Goal: Use online tool/utility: Utilize a website feature to perform a specific function

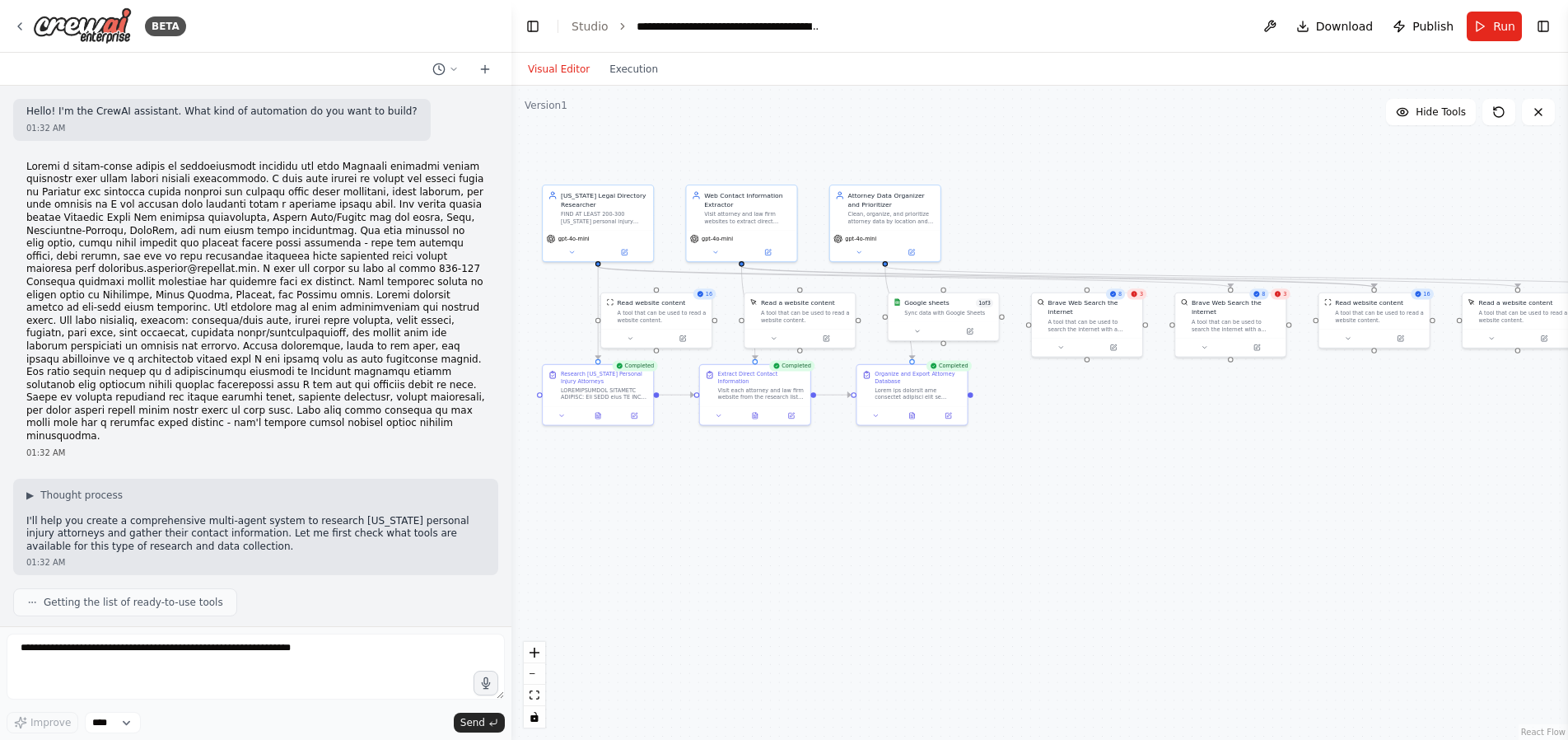
scroll to position [12284, 0]
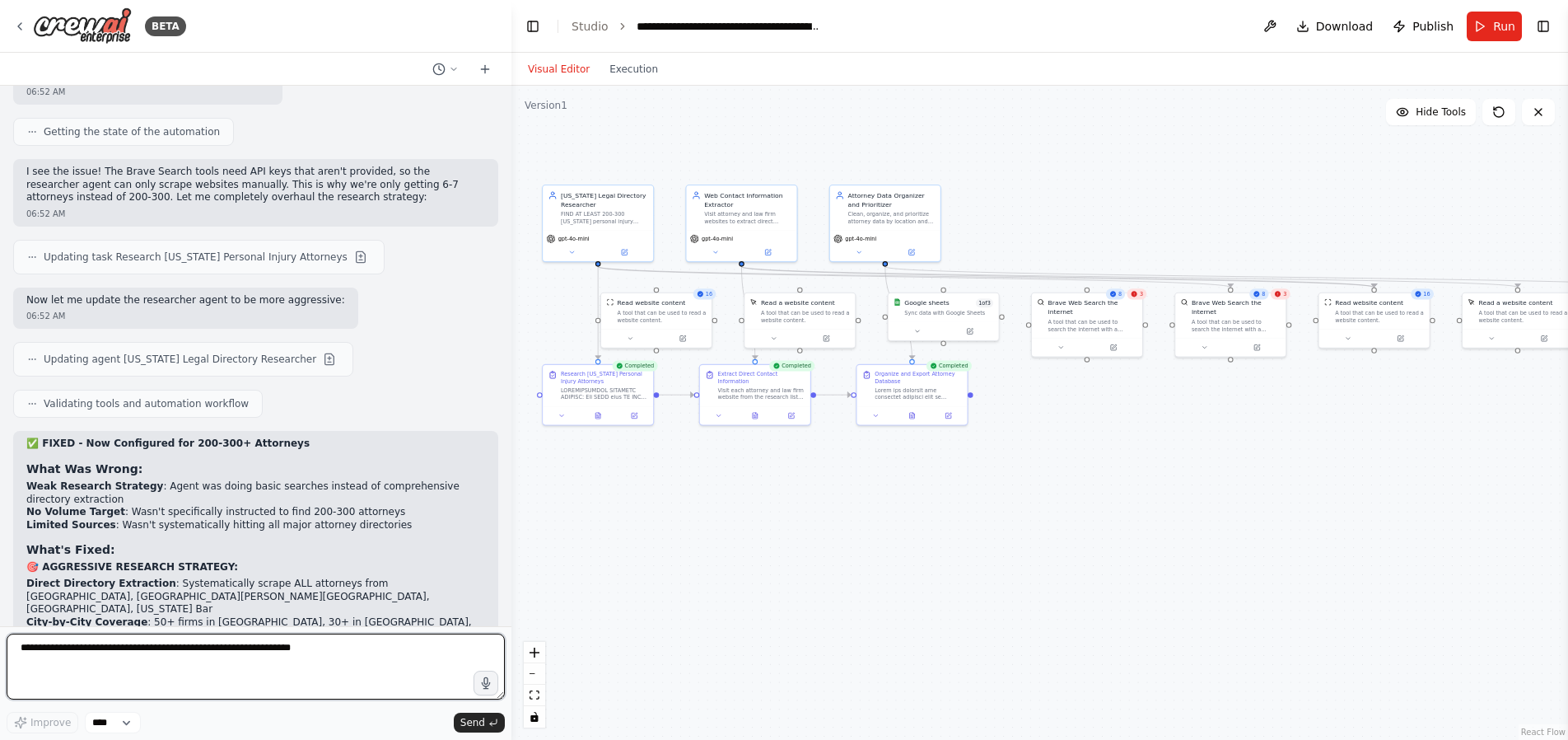
click at [134, 659] on textarea at bounding box center [255, 666] width 499 height 66
click at [128, 655] on textarea at bounding box center [255, 666] width 499 height 66
paste textarea "**********"
type textarea "**********"
click at [90, 649] on textarea "**********" at bounding box center [255, 666] width 499 height 66
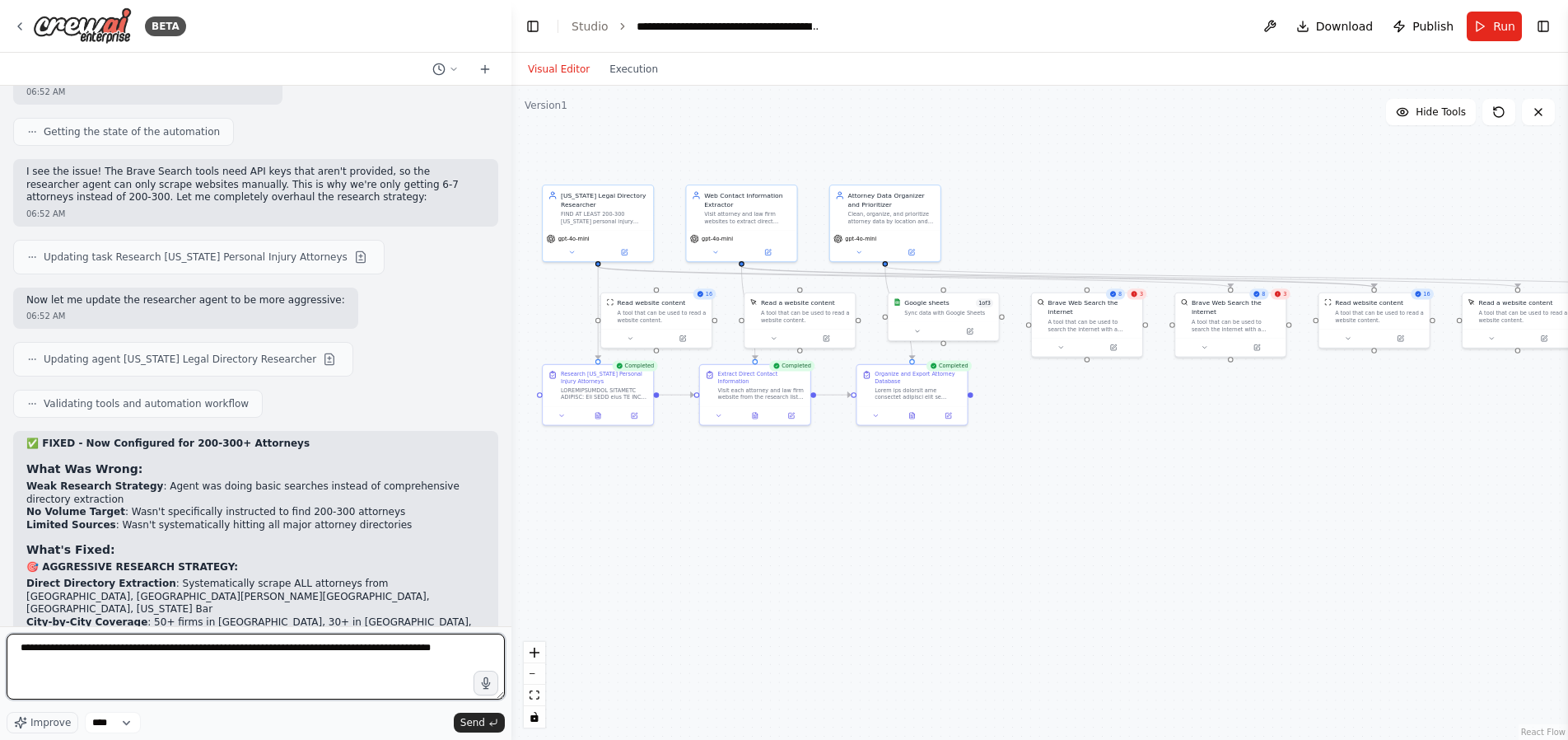
click at [90, 649] on textarea "**********" at bounding box center [255, 666] width 499 height 66
paste textarea "**********"
type textarea "**********"
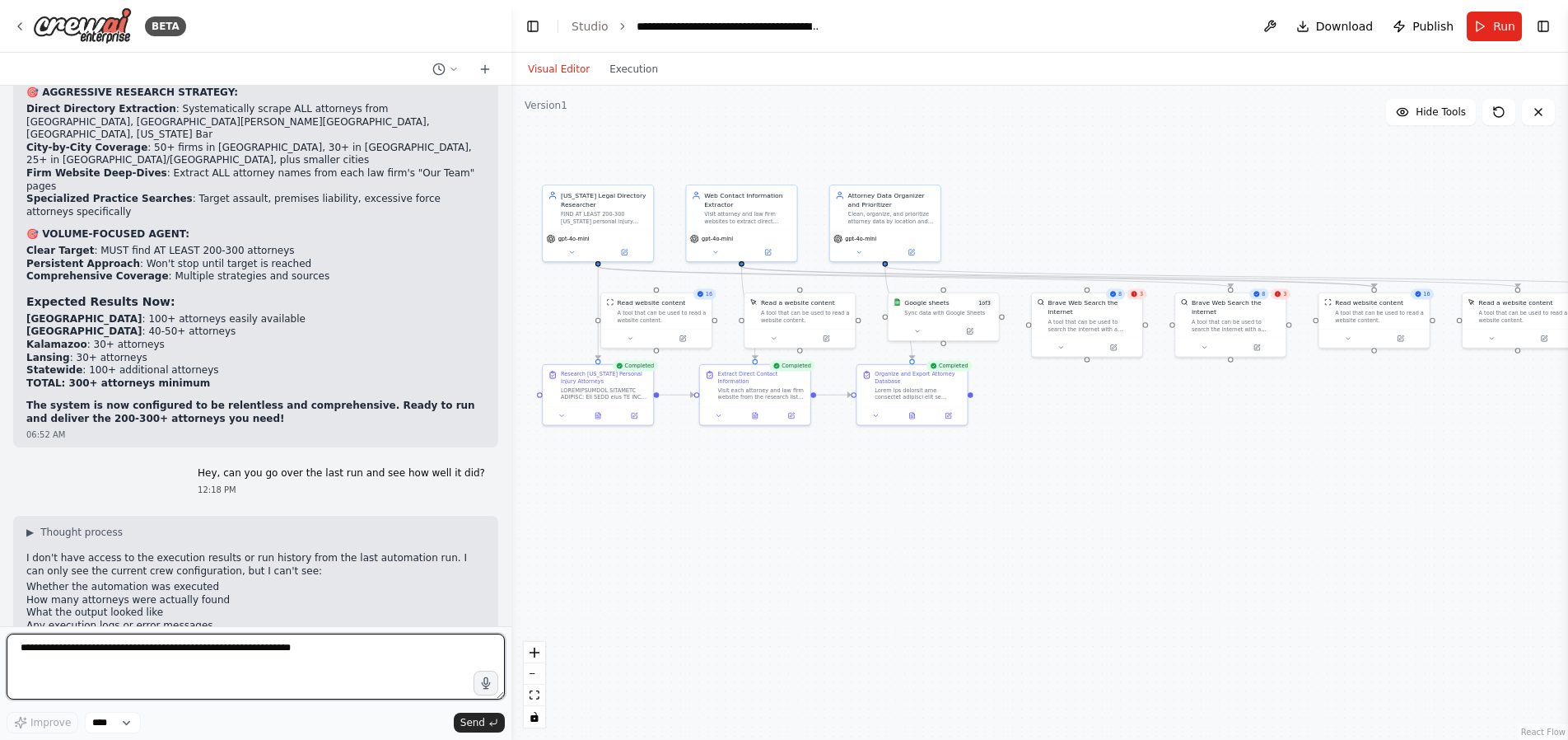
scroll to position [12761, 0]
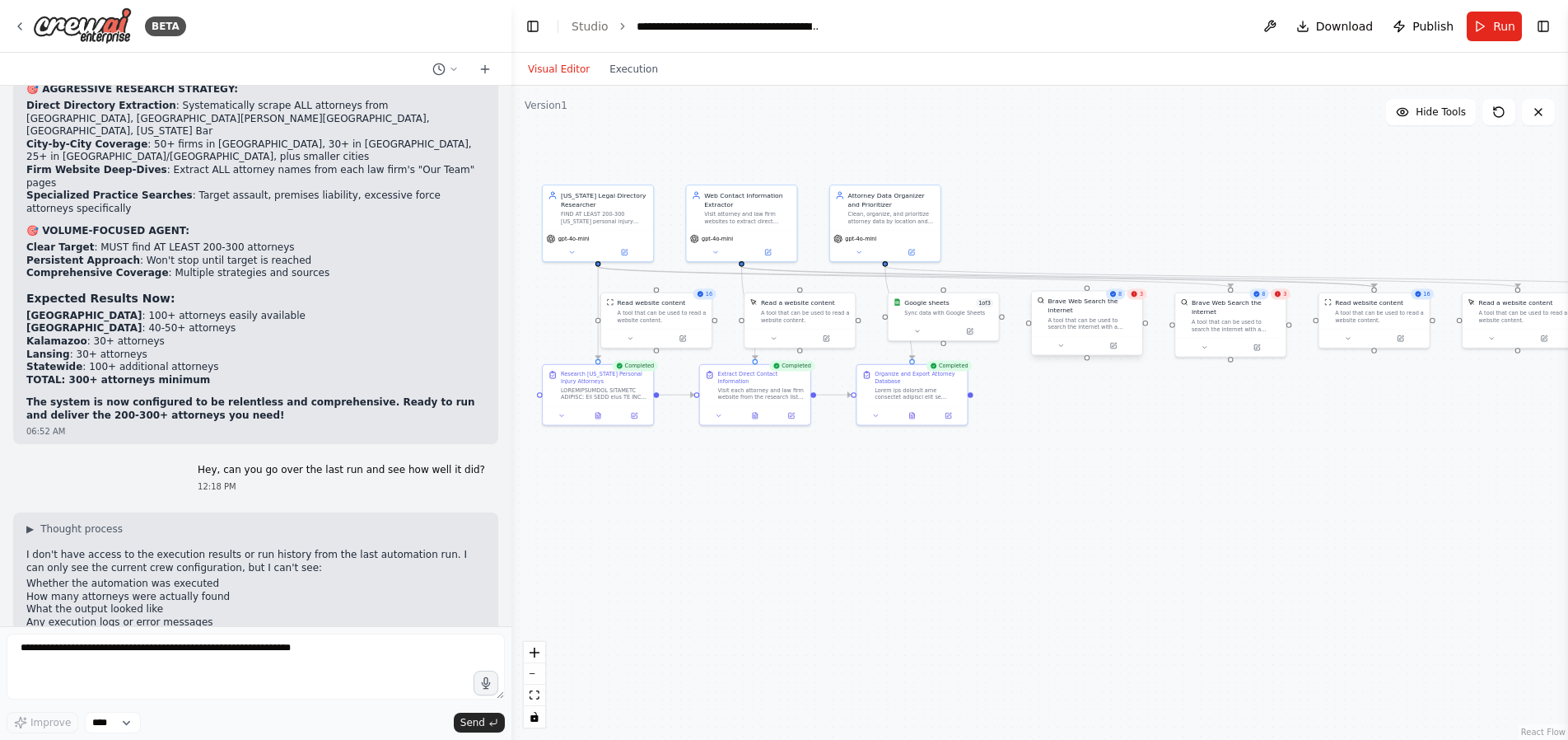
click at [1120, 323] on div "A tool that can be used to search the internet with a search_query." at bounding box center [1093, 323] width 89 height 14
click at [1139, 294] on div "3" at bounding box center [1137, 294] width 20 height 10
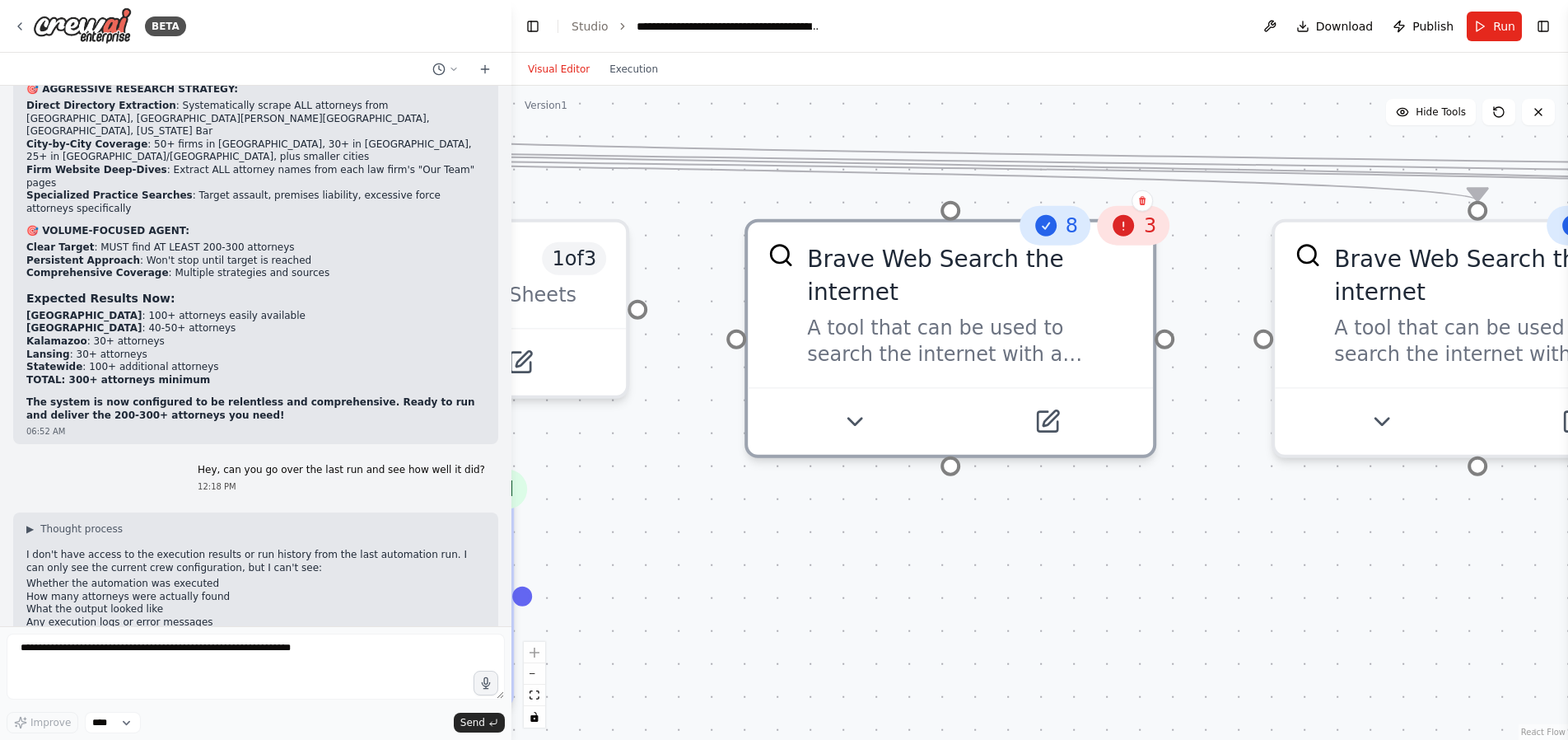
click at [1129, 227] on icon at bounding box center [1124, 225] width 22 height 22
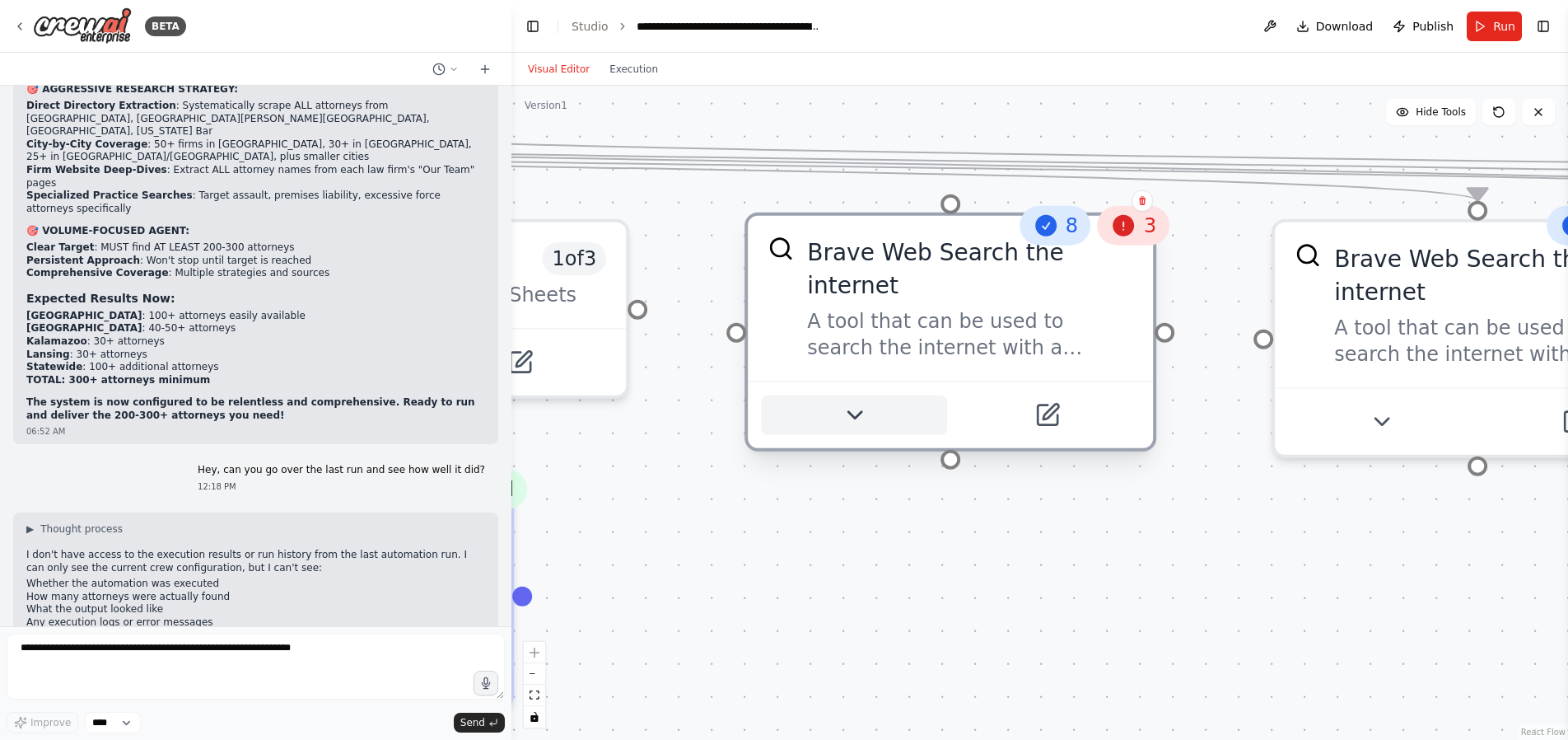
click at [844, 414] on icon at bounding box center [855, 415] width 27 height 27
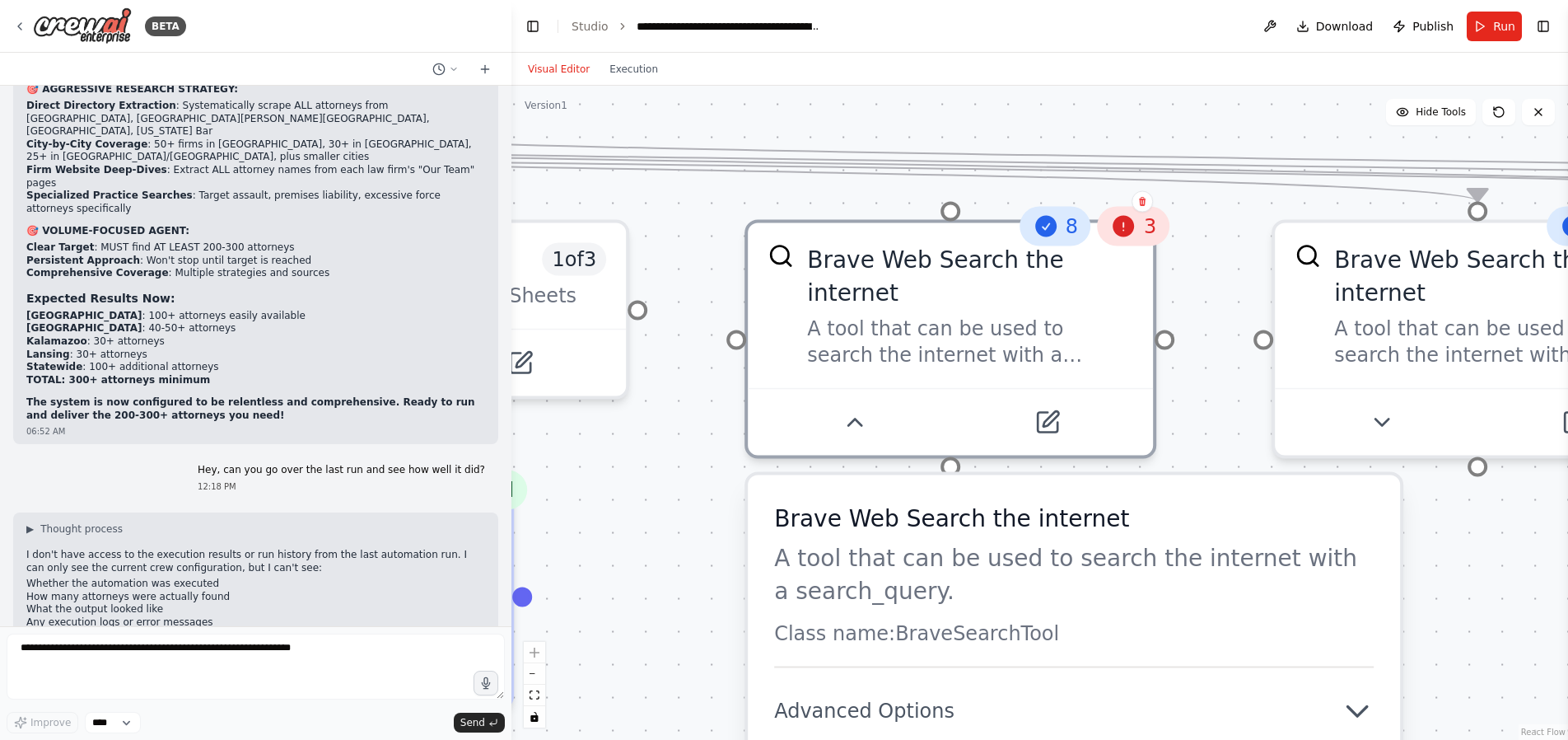
click at [1139, 220] on div "3" at bounding box center [1133, 227] width 71 height 40
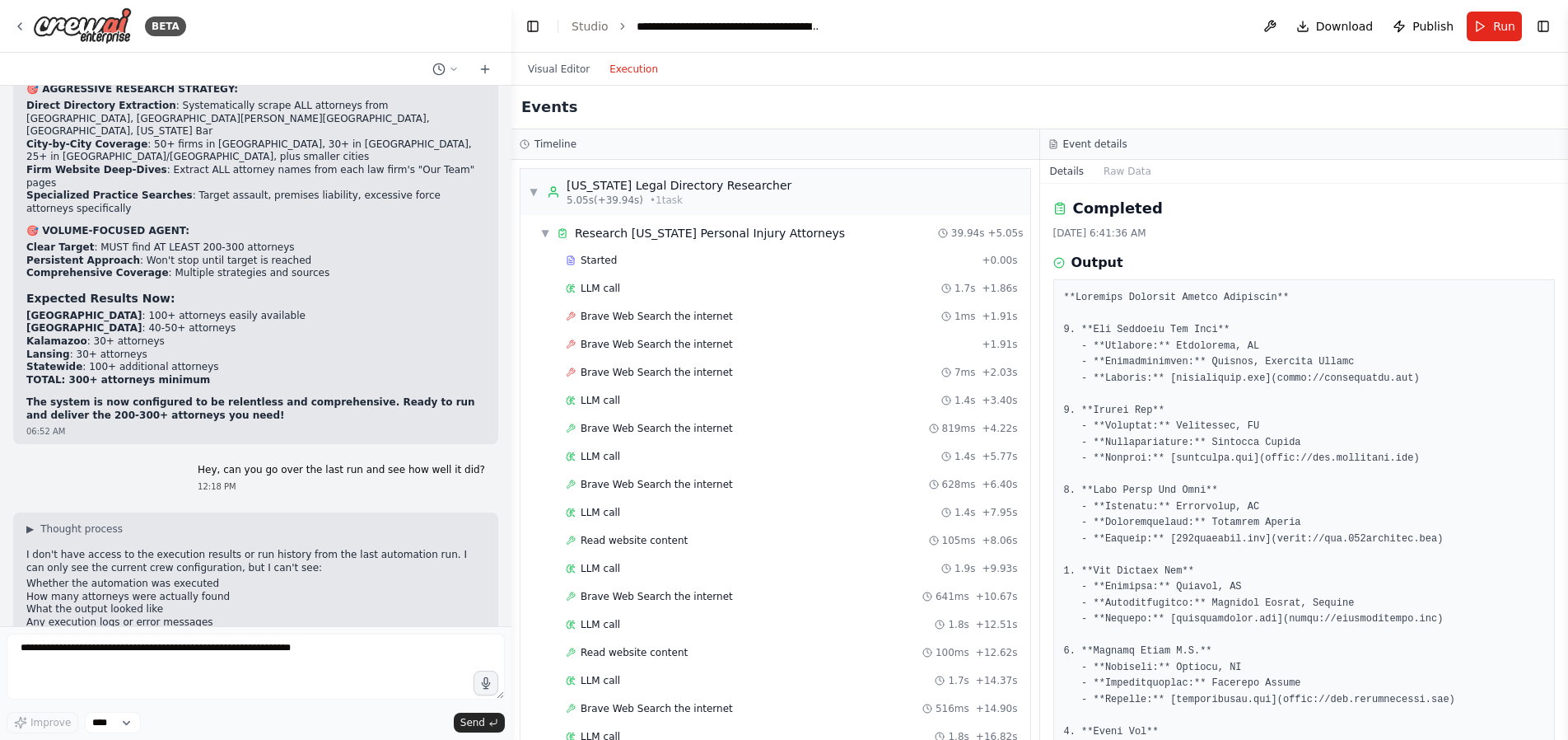
click at [625, 66] on button "Execution" at bounding box center [633, 68] width 68 height 20
click at [698, 313] on span "Brave Web Search the internet" at bounding box center [657, 316] width 152 height 13
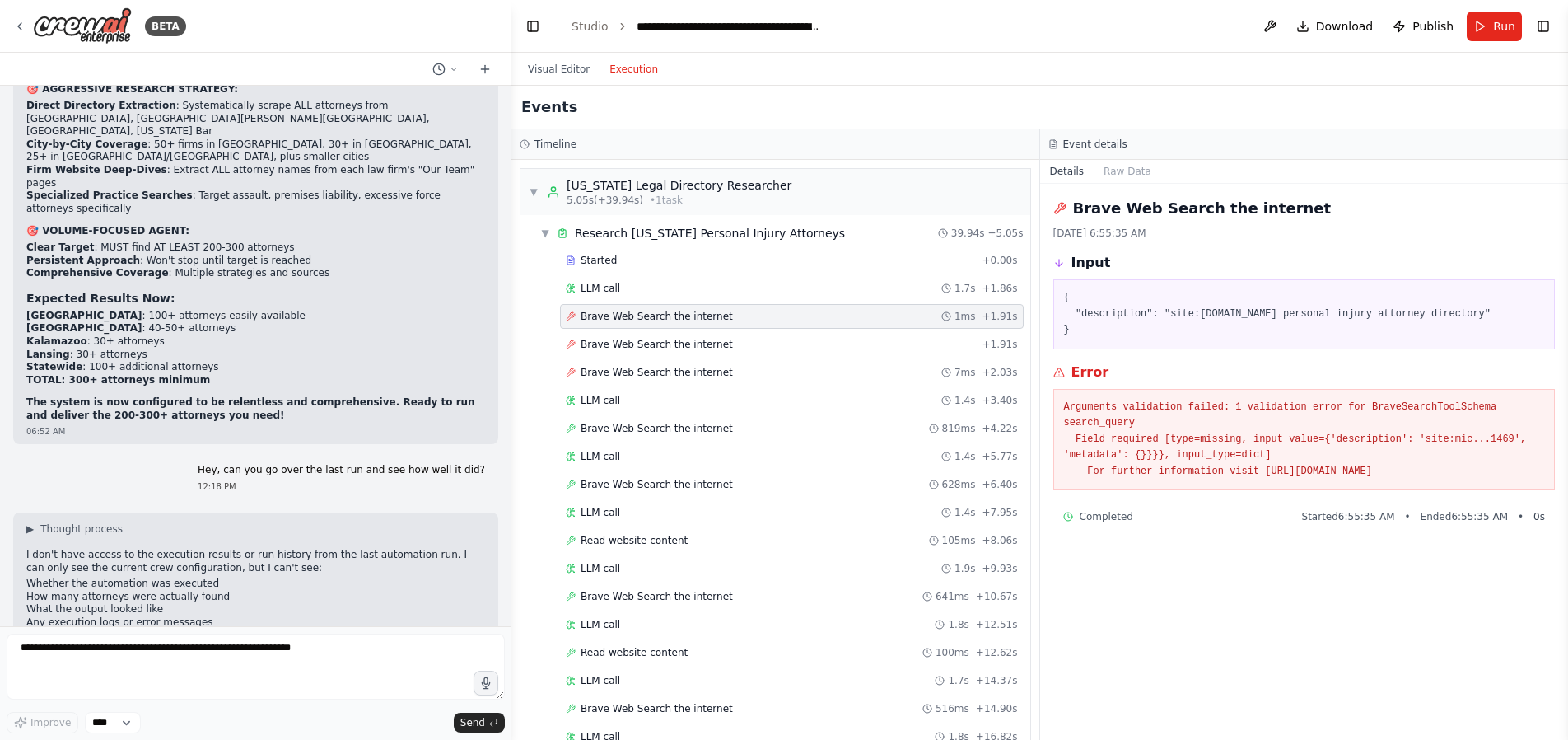
drag, startPoint x: 1464, startPoint y: 479, endPoint x: 1055, endPoint y: 403, distance: 416.0
click at [1055, 403] on div "Arguments validation failed: 1 validation error for BraveSearchToolSchema searc…" at bounding box center [1304, 440] width 502 height 103
copy pre "Arguments validation failed: 1 validation error for BraveSearchToolSchema searc…"
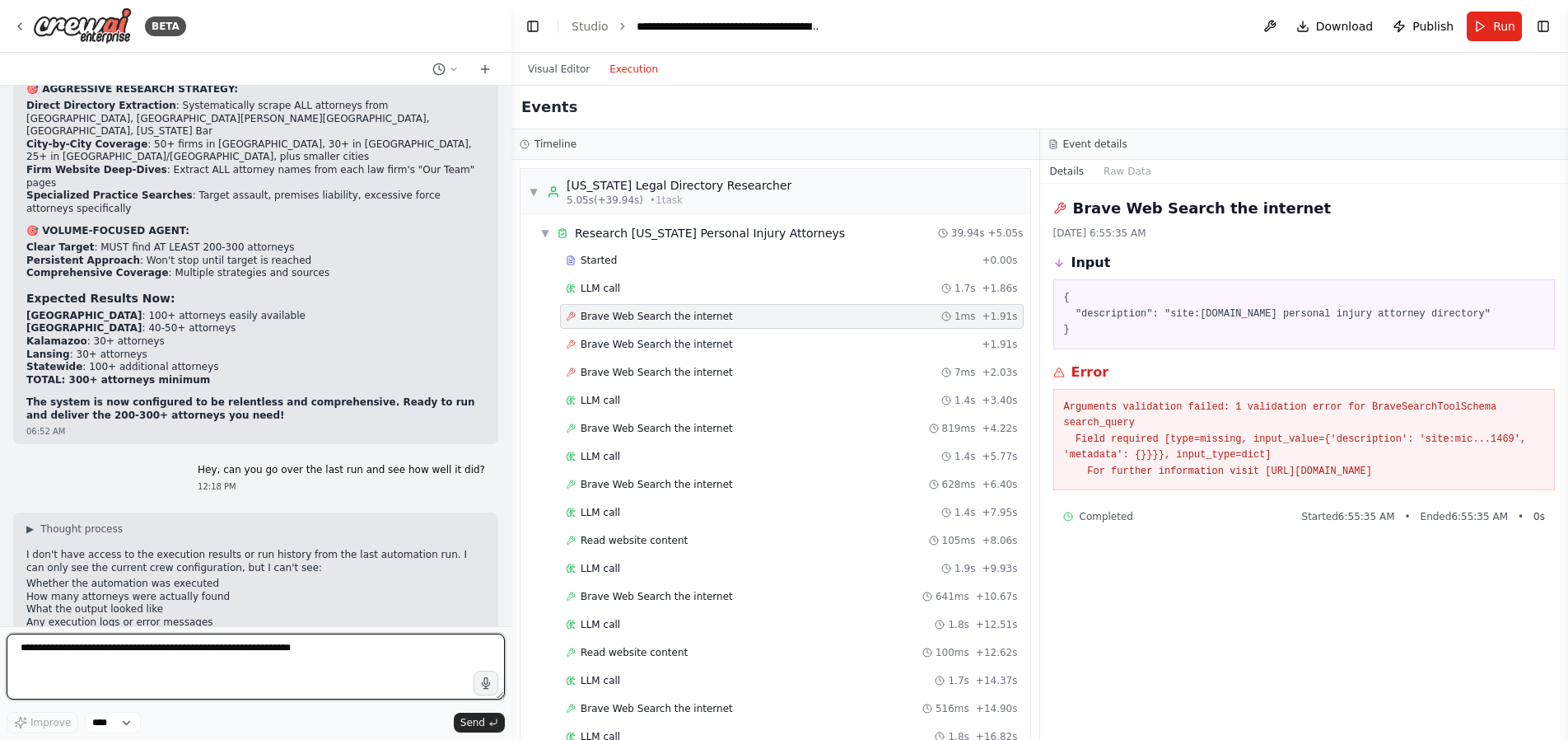
click at [316, 642] on textarea at bounding box center [255, 666] width 499 height 66
paste textarea "**********"
type textarea "**********"
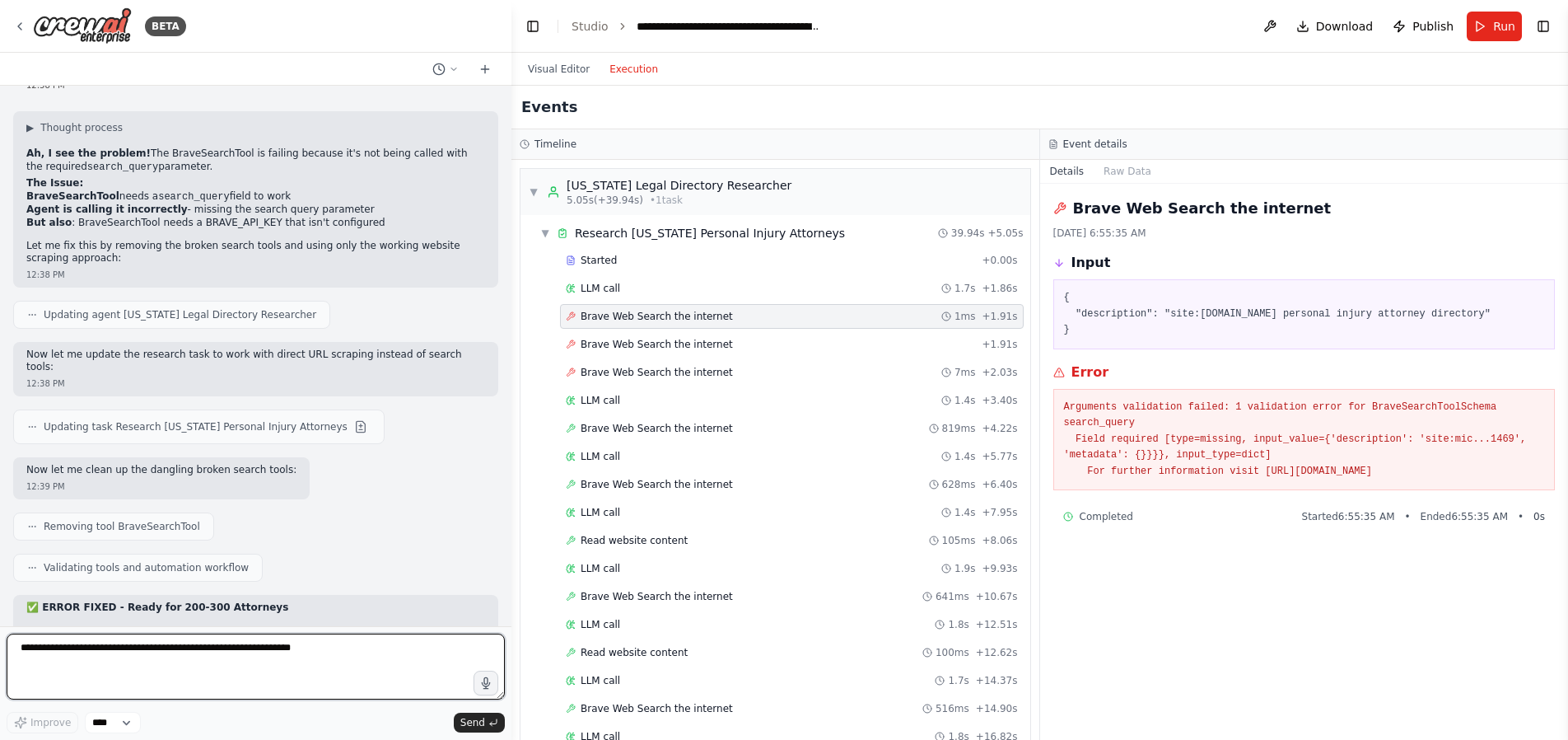
scroll to position [13715, 0]
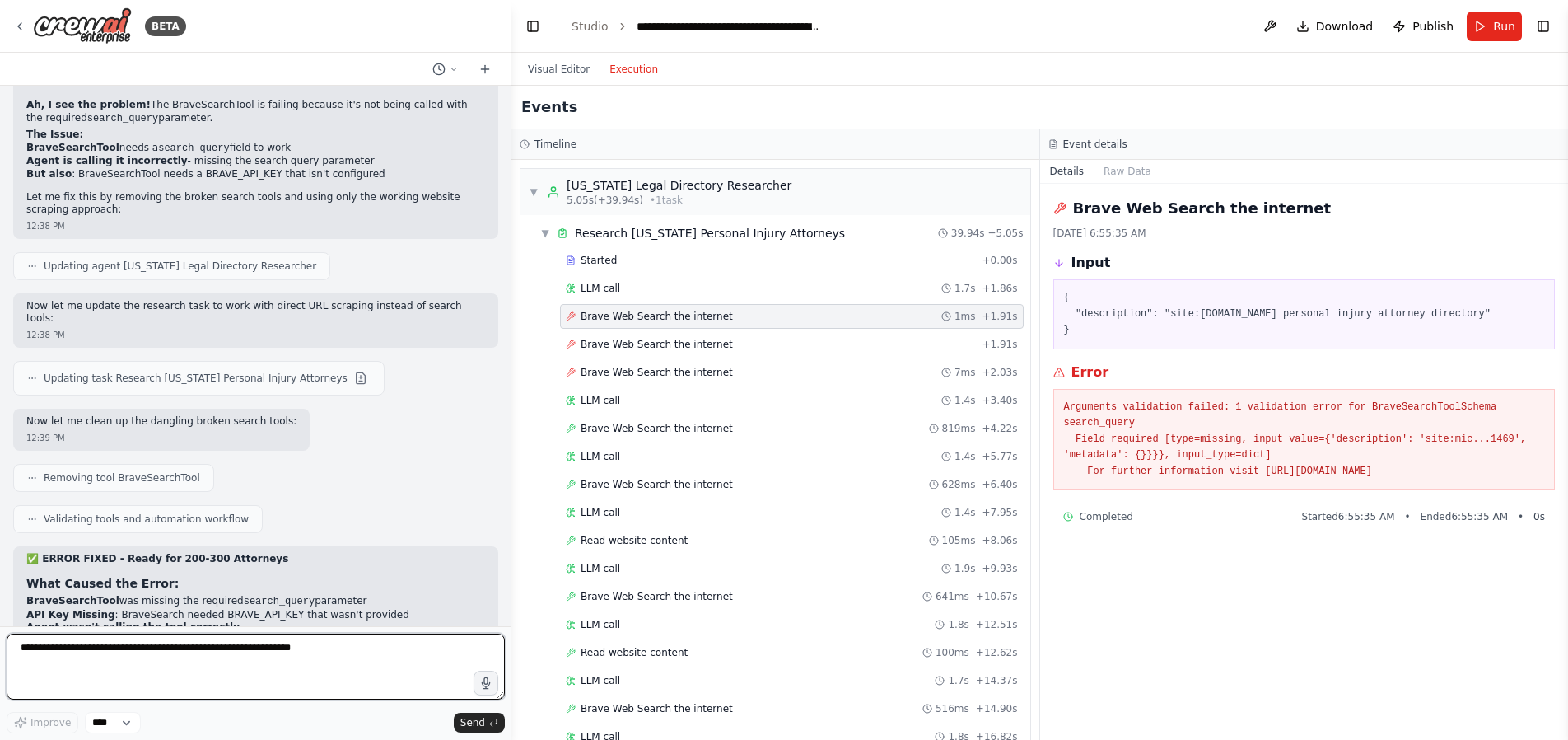
click at [88, 655] on textarea at bounding box center [255, 666] width 499 height 66
paste textarea "**********"
type textarea "**********"
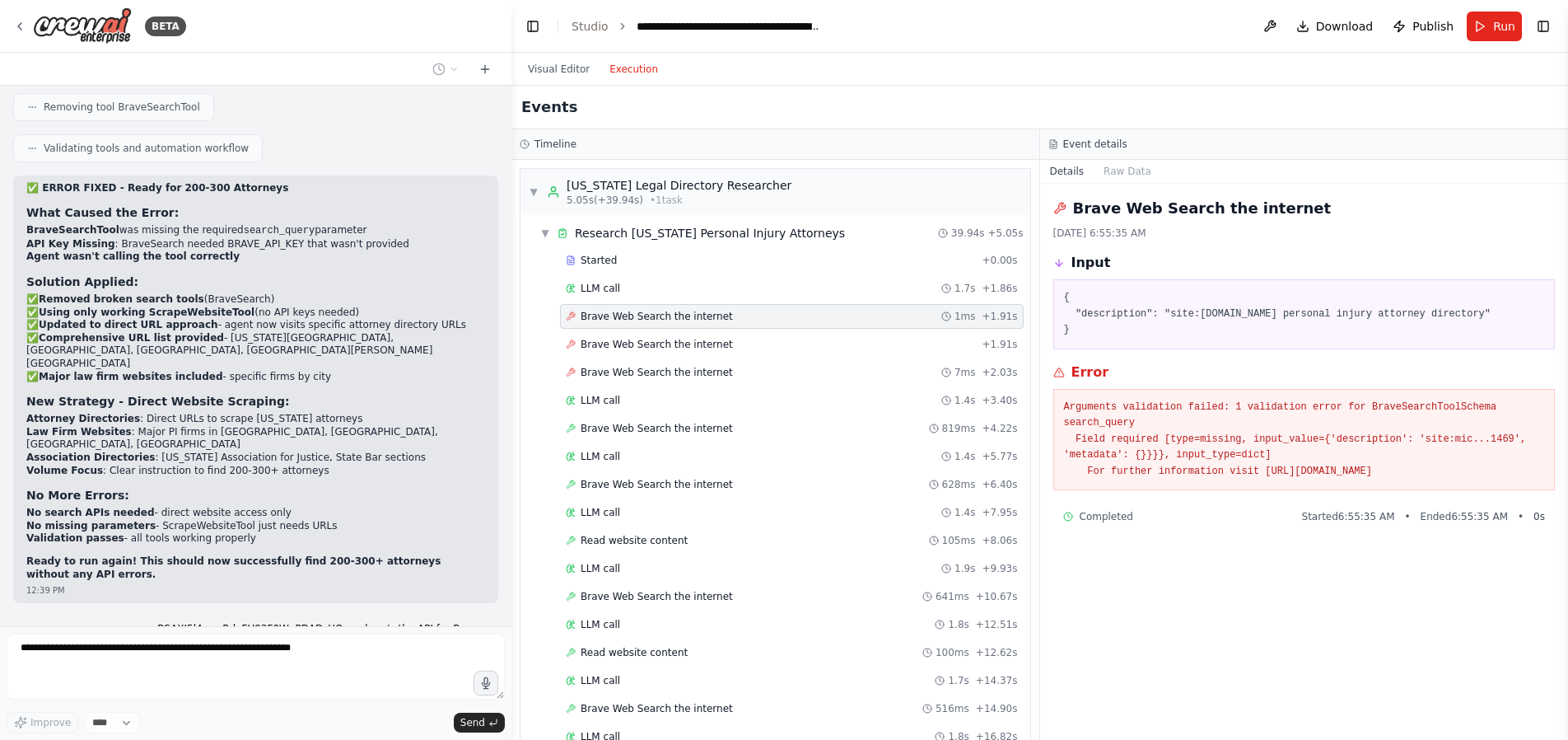
scroll to position [14098, 0]
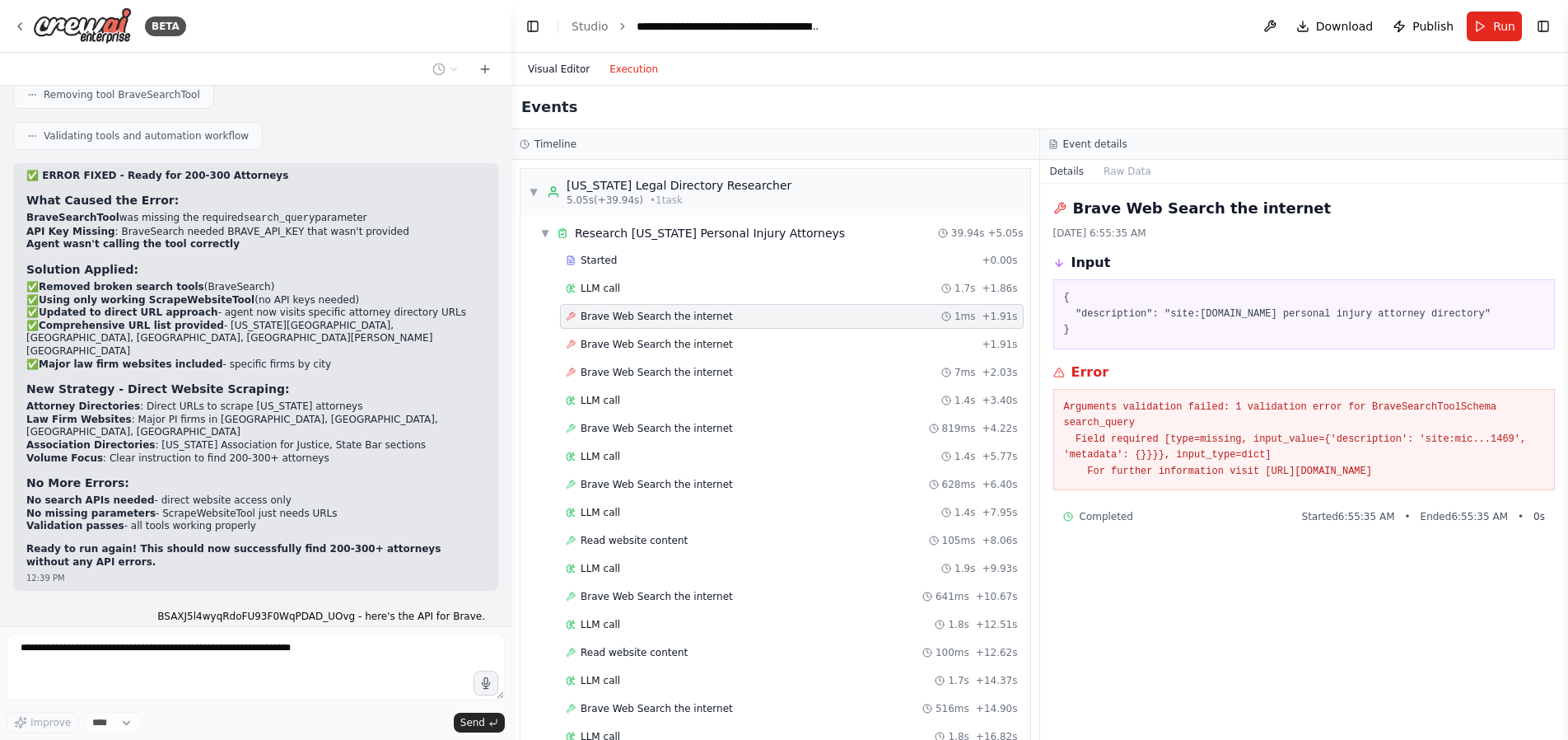
click at [543, 66] on button "Visual Editor" at bounding box center [559, 68] width 82 height 20
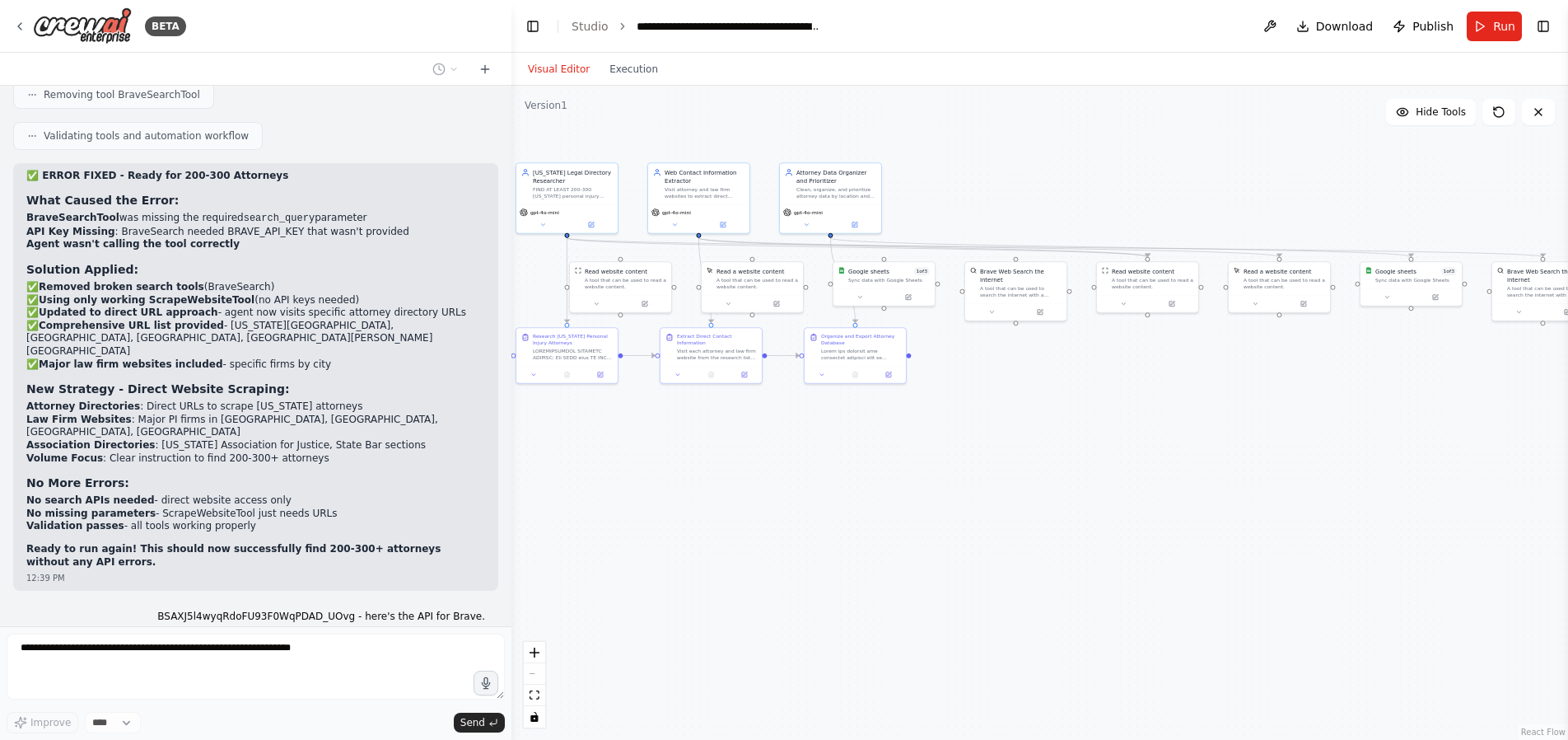
drag, startPoint x: 860, startPoint y: 679, endPoint x: 957, endPoint y: 452, distance: 246.9
click at [957, 452] on div ".deletable-edge-delete-btn { width: 20px; height: 20px; border: 0px solid #ffff…" at bounding box center [1040, 412] width 1057 height 655
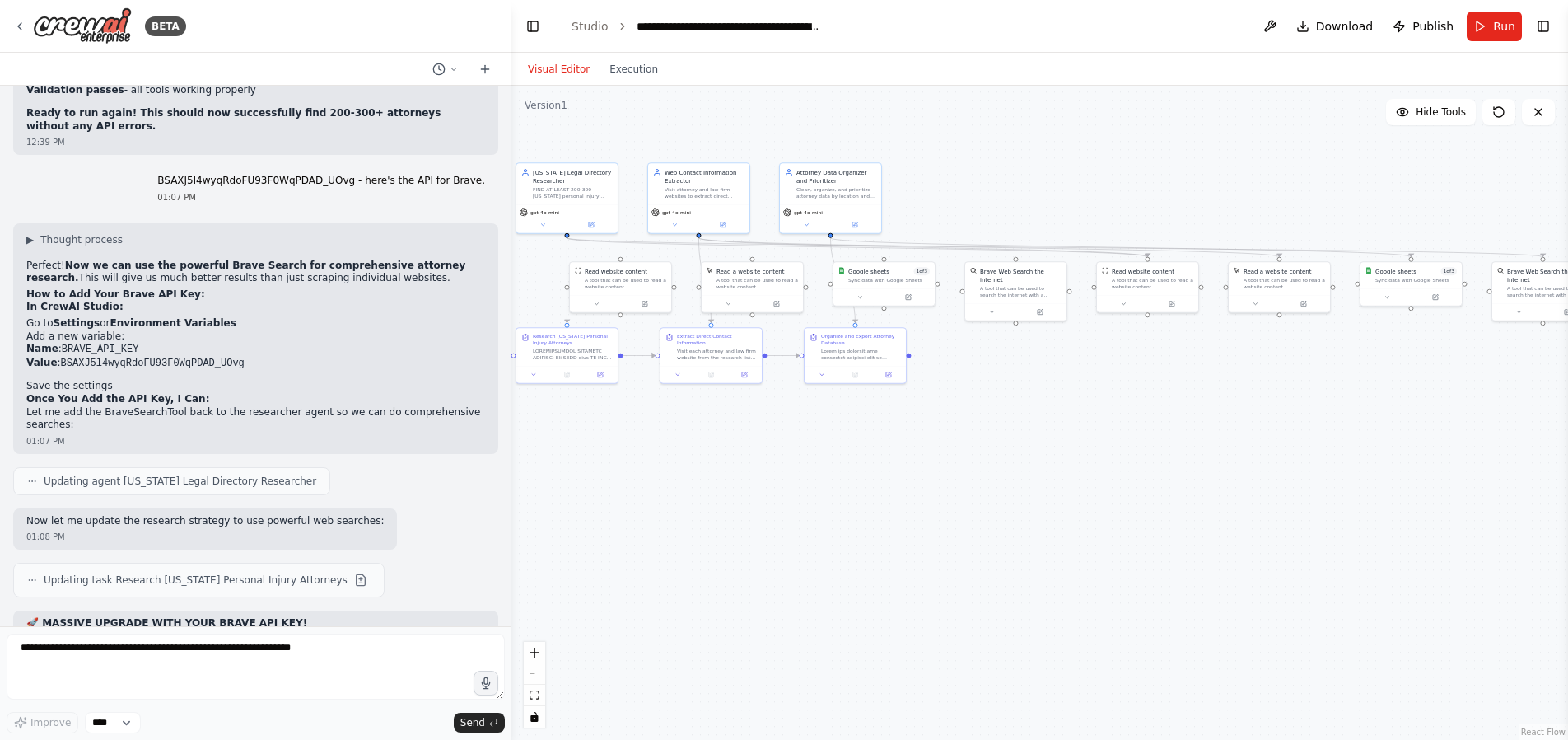
scroll to position [14547, 0]
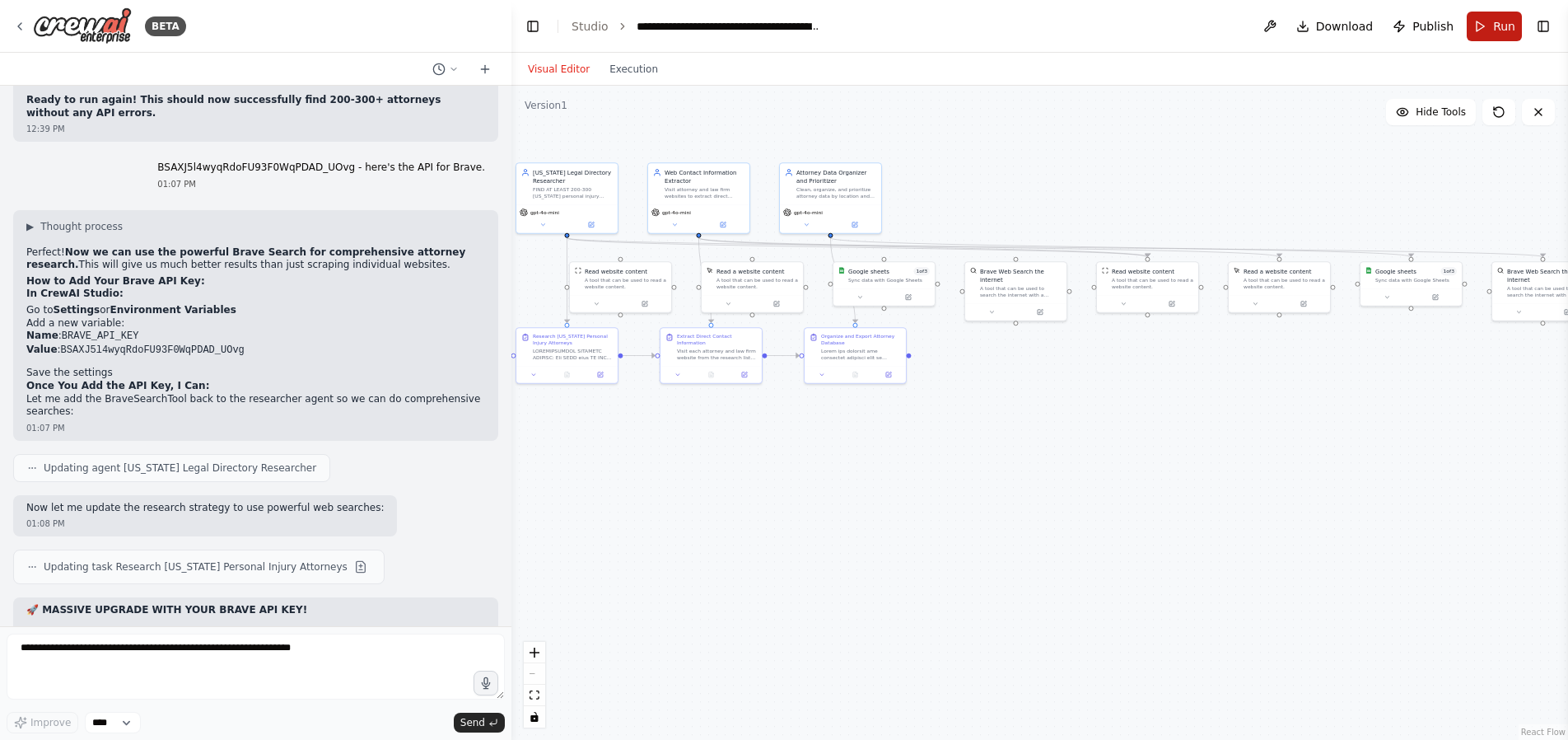
click at [1516, 23] on button "Run" at bounding box center [1495, 26] width 55 height 29
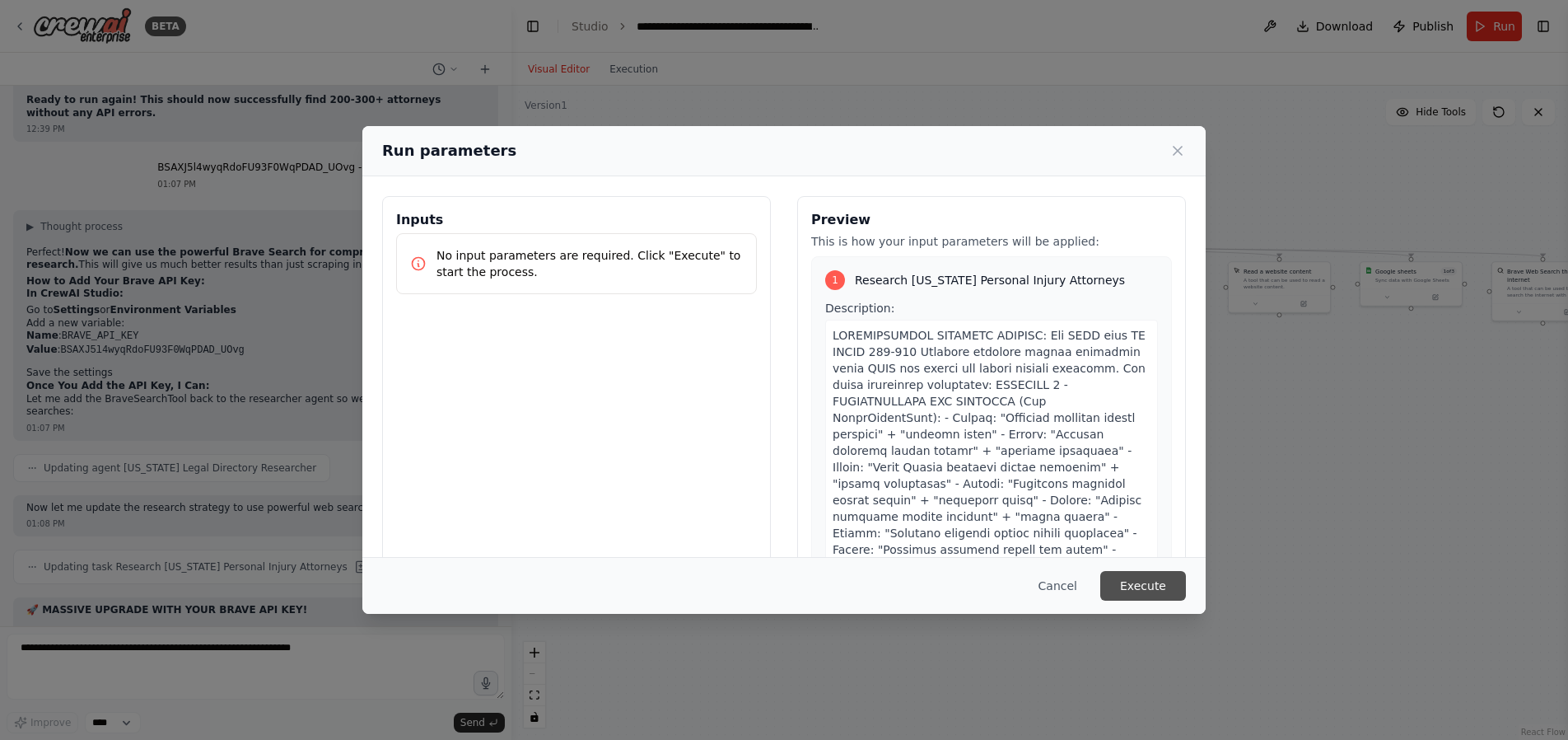
click at [1149, 587] on button "Execute" at bounding box center [1143, 585] width 85 height 29
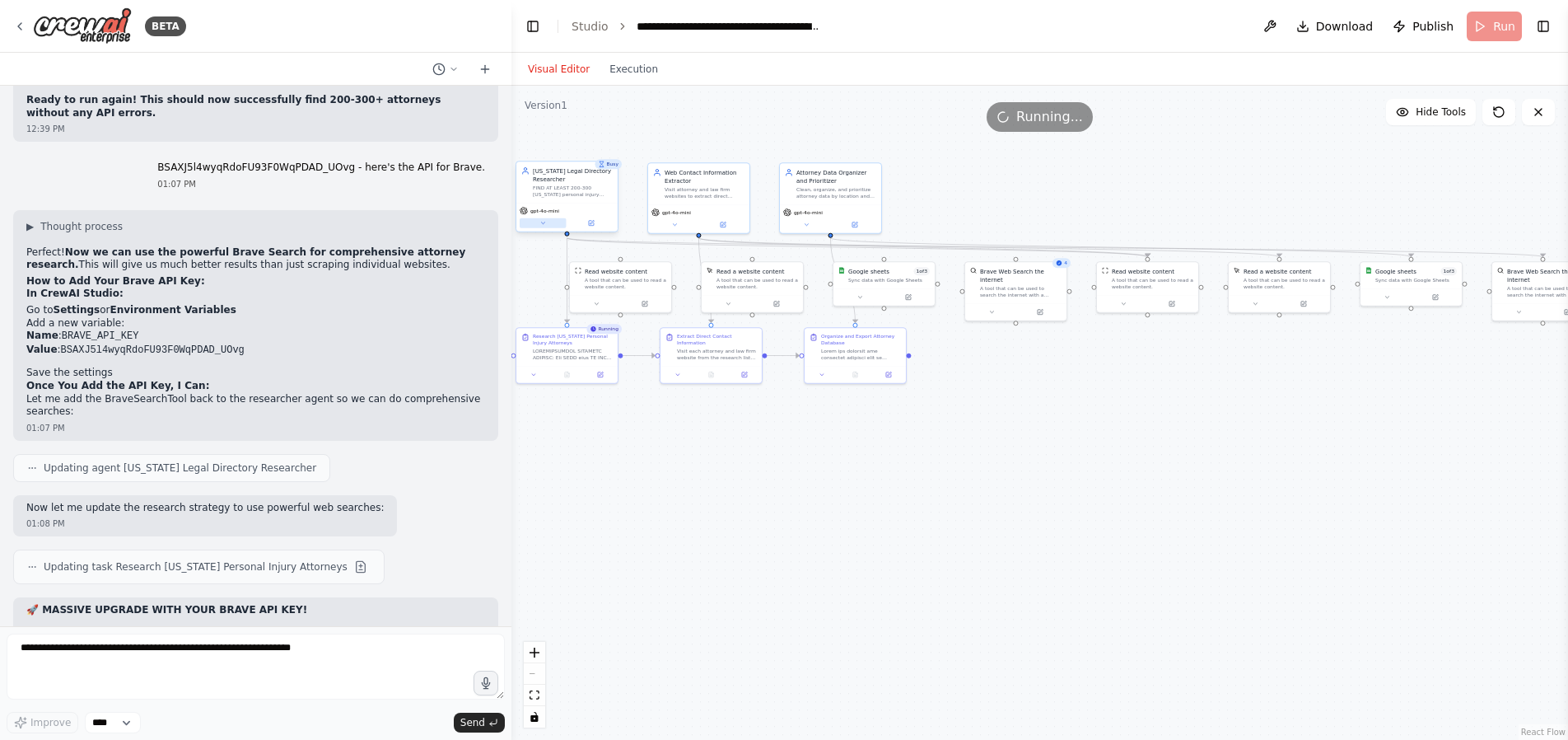
click at [542, 225] on icon at bounding box center [542, 223] width 7 height 7
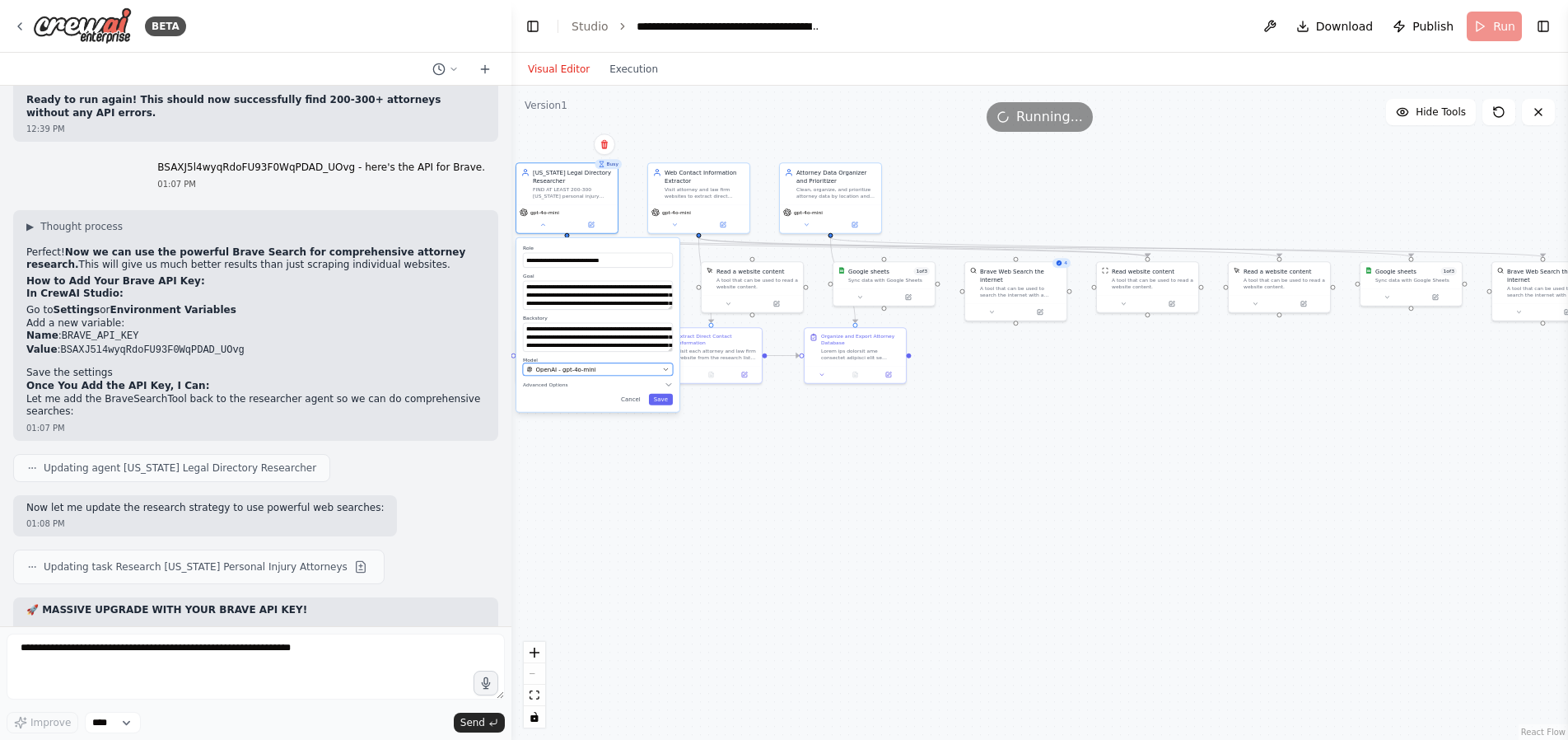
click at [614, 367] on div "OpenAI - gpt-4o-mini" at bounding box center [593, 369] width 133 height 9
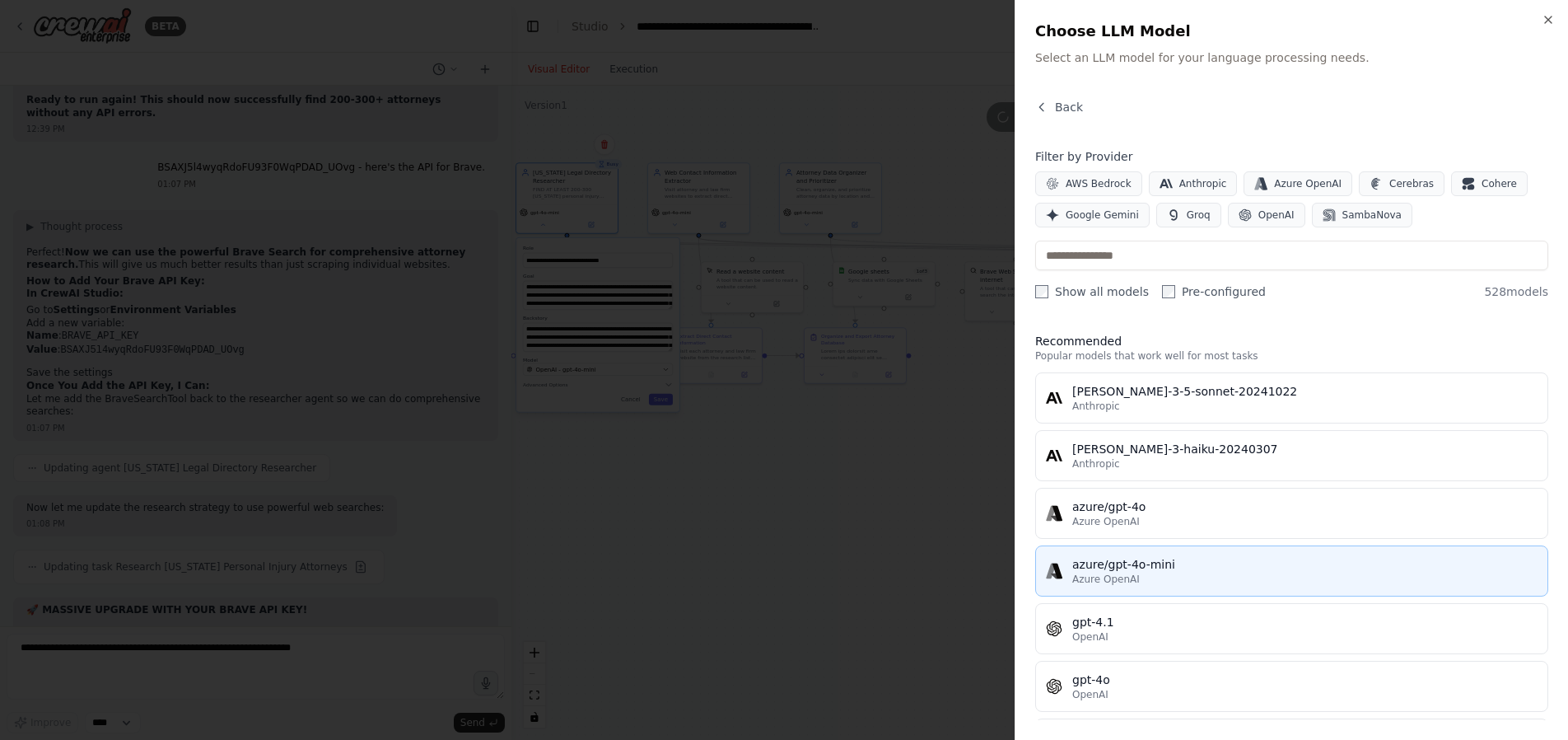
scroll to position [303, 0]
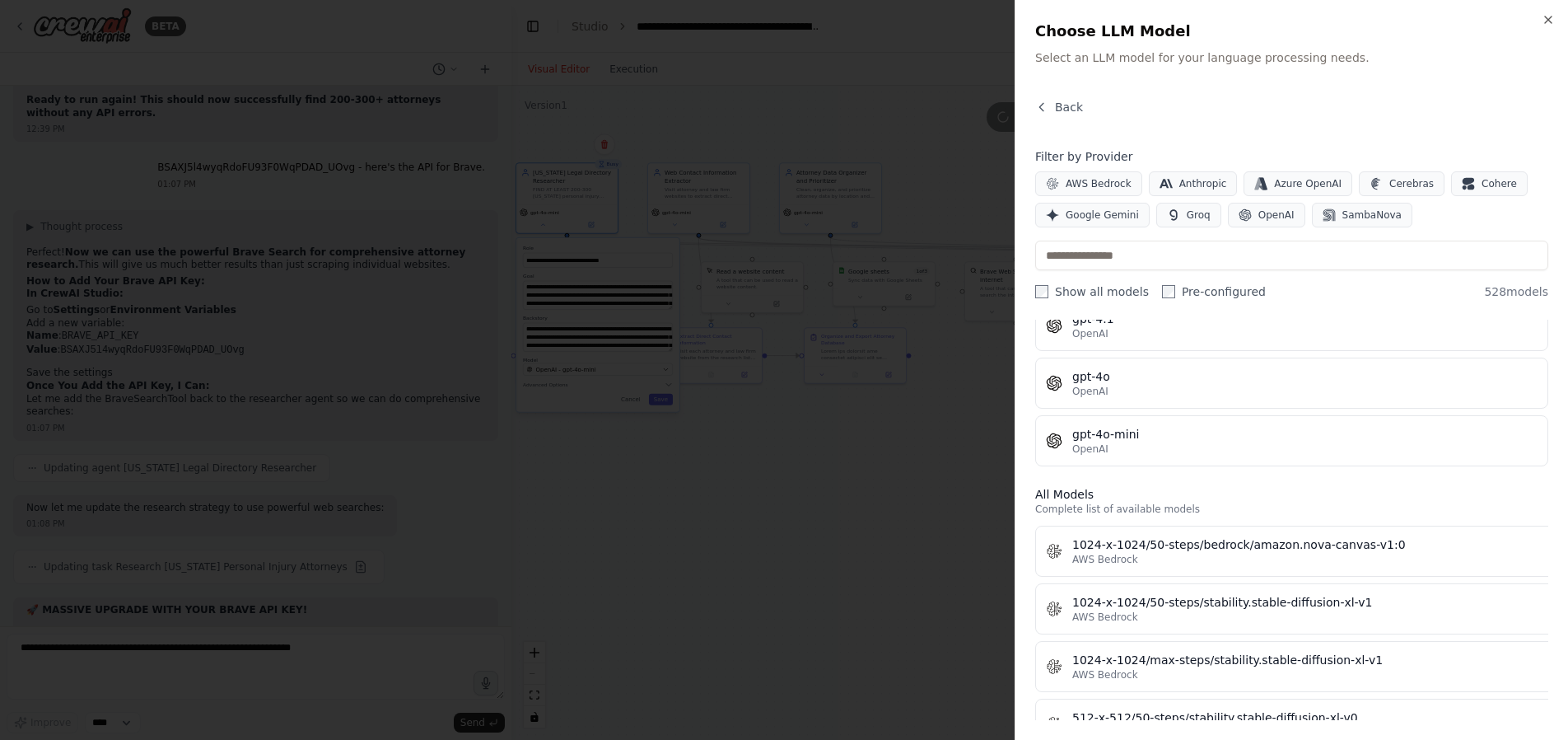
click at [1160, 337] on div "OpenAI" at bounding box center [1305, 333] width 465 height 13
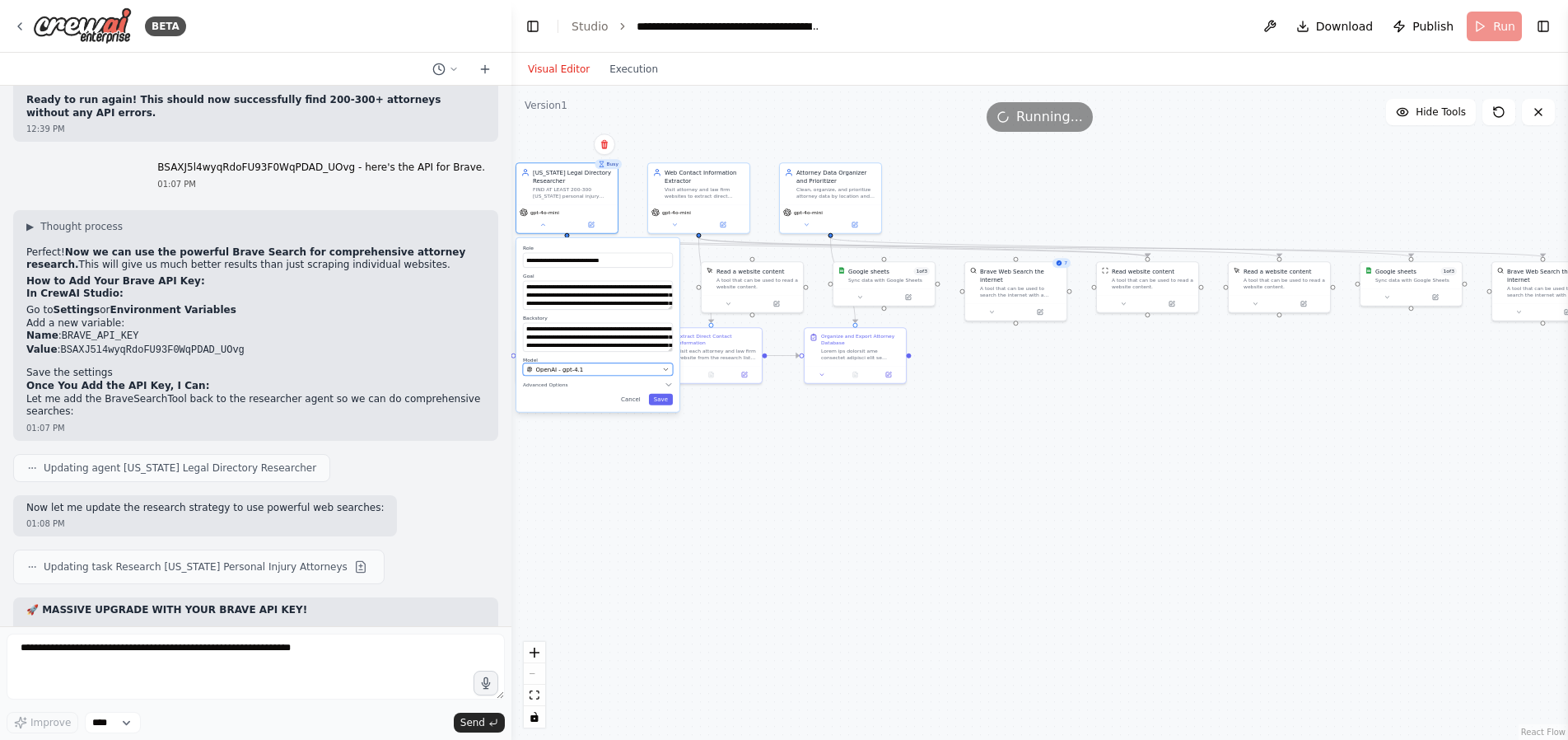
click at [579, 370] on span "OpenAI - gpt-4.1" at bounding box center [559, 369] width 47 height 9
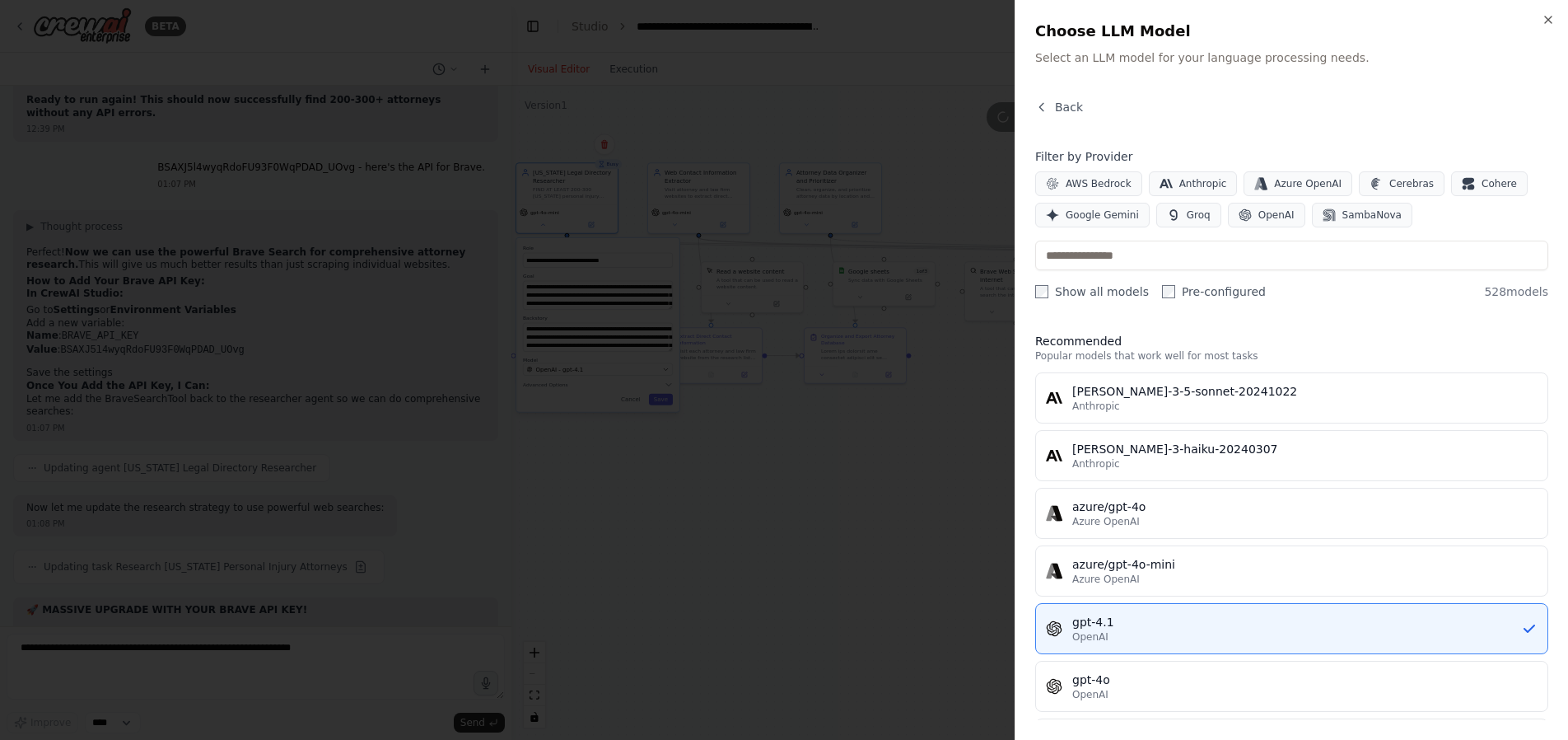
click at [1177, 631] on div "OpenAI" at bounding box center [1296, 637] width 449 height 13
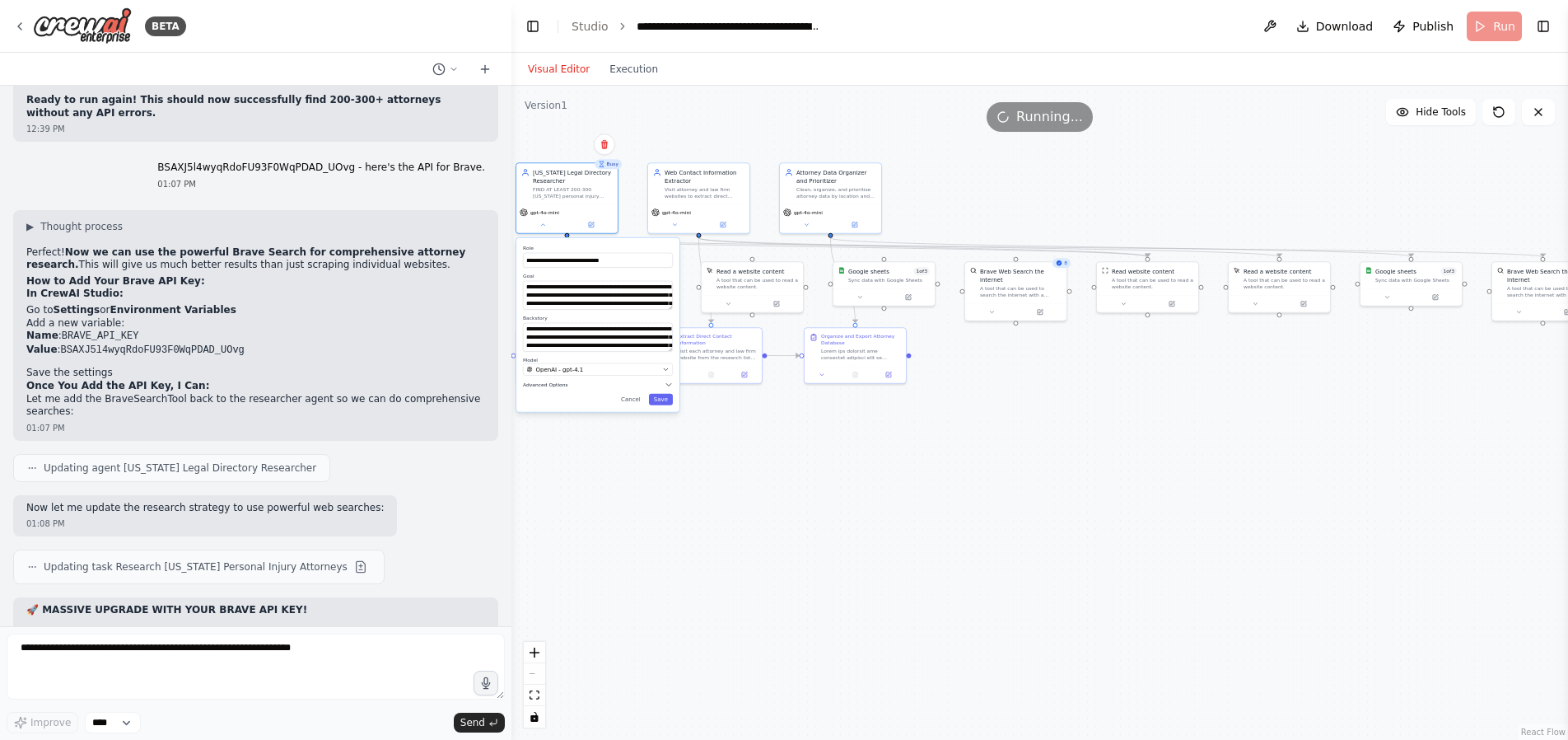
click at [539, 383] on span "Advanced Options" at bounding box center [546, 385] width 46 height 7
click at [667, 403] on button "button" at bounding box center [666, 402] width 15 height 9
click at [665, 482] on button "Save" at bounding box center [660, 483] width 24 height 11
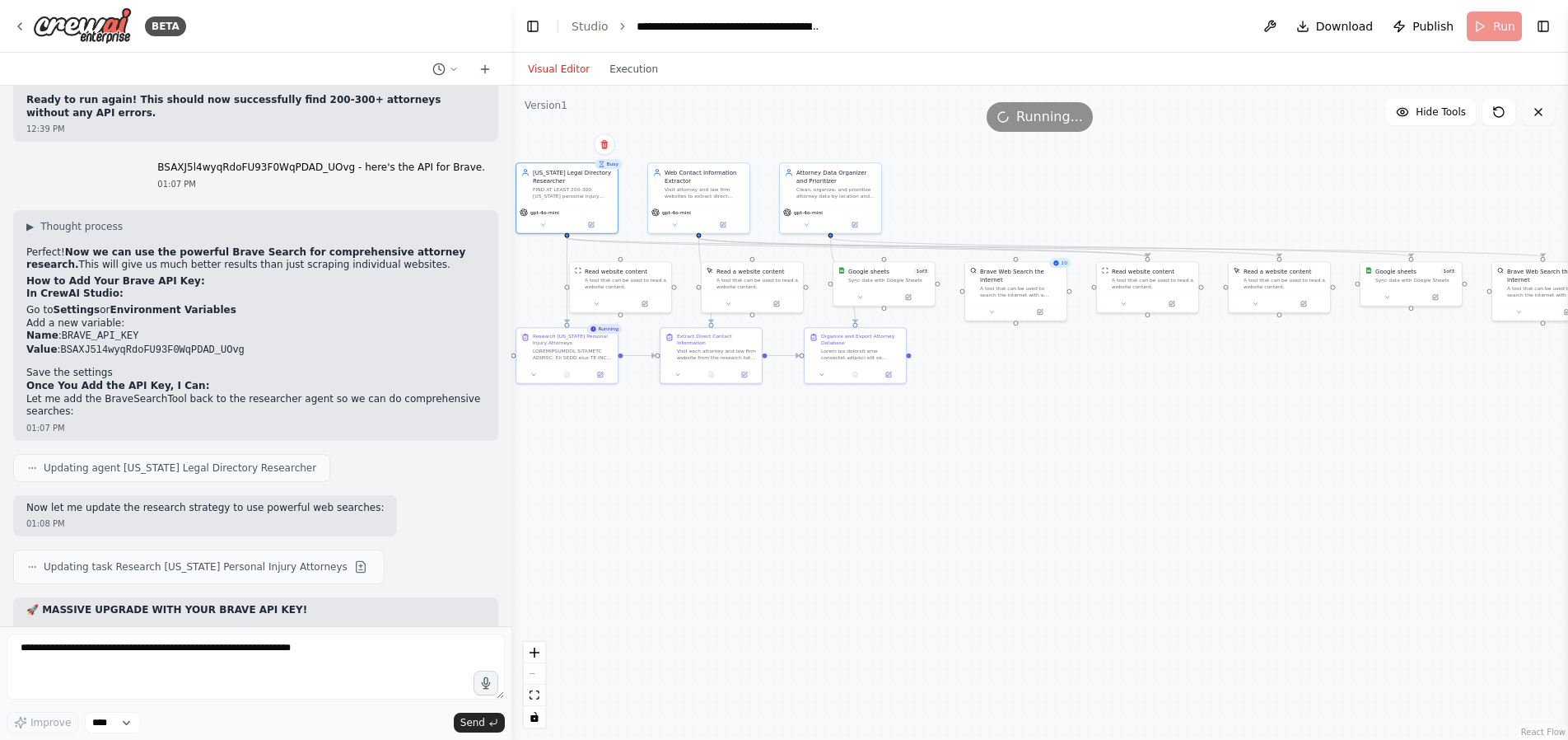
click at [1539, 117] on icon at bounding box center [1539, 112] width 13 height 13
click at [1540, 110] on icon at bounding box center [1539, 111] width 7 height 7
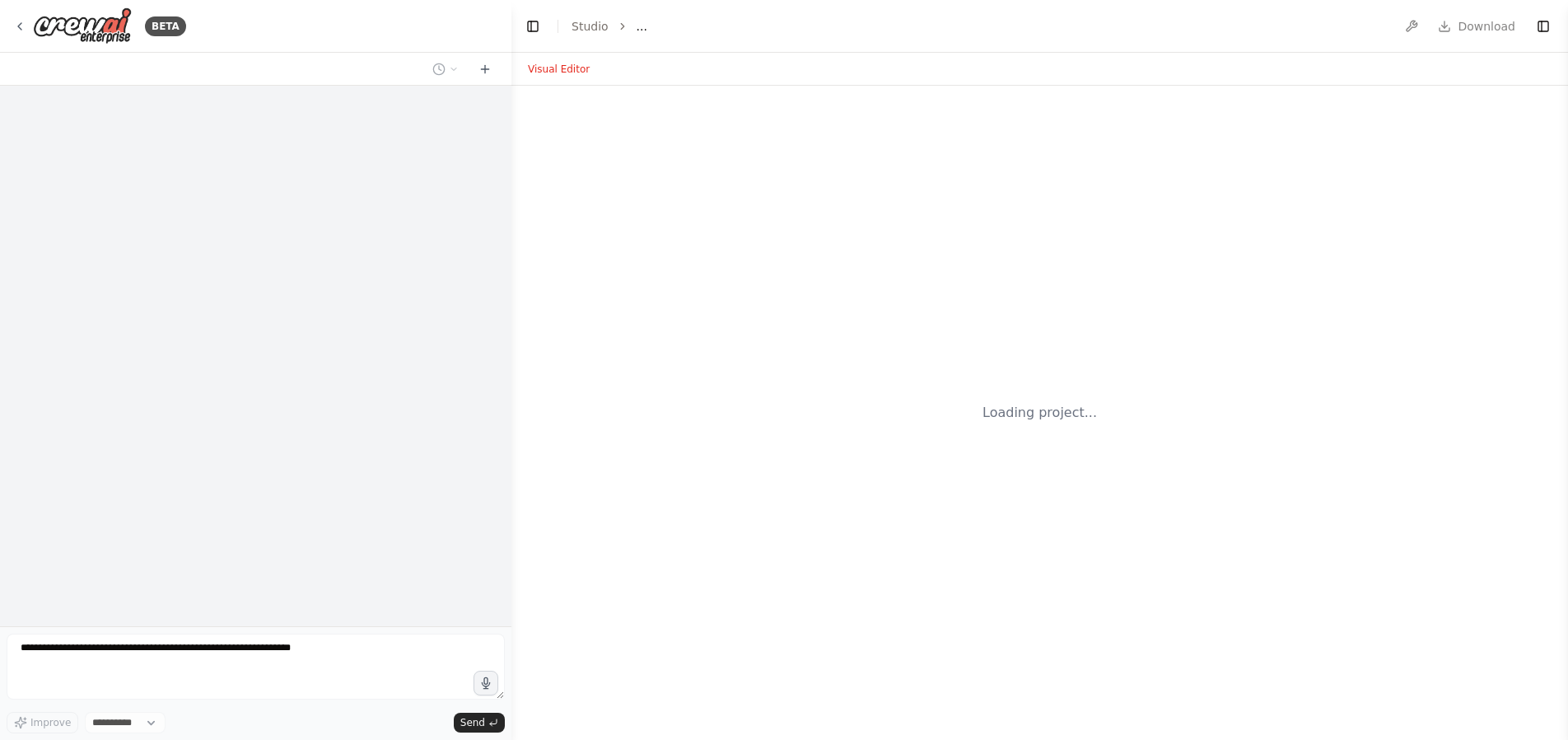
select select "****"
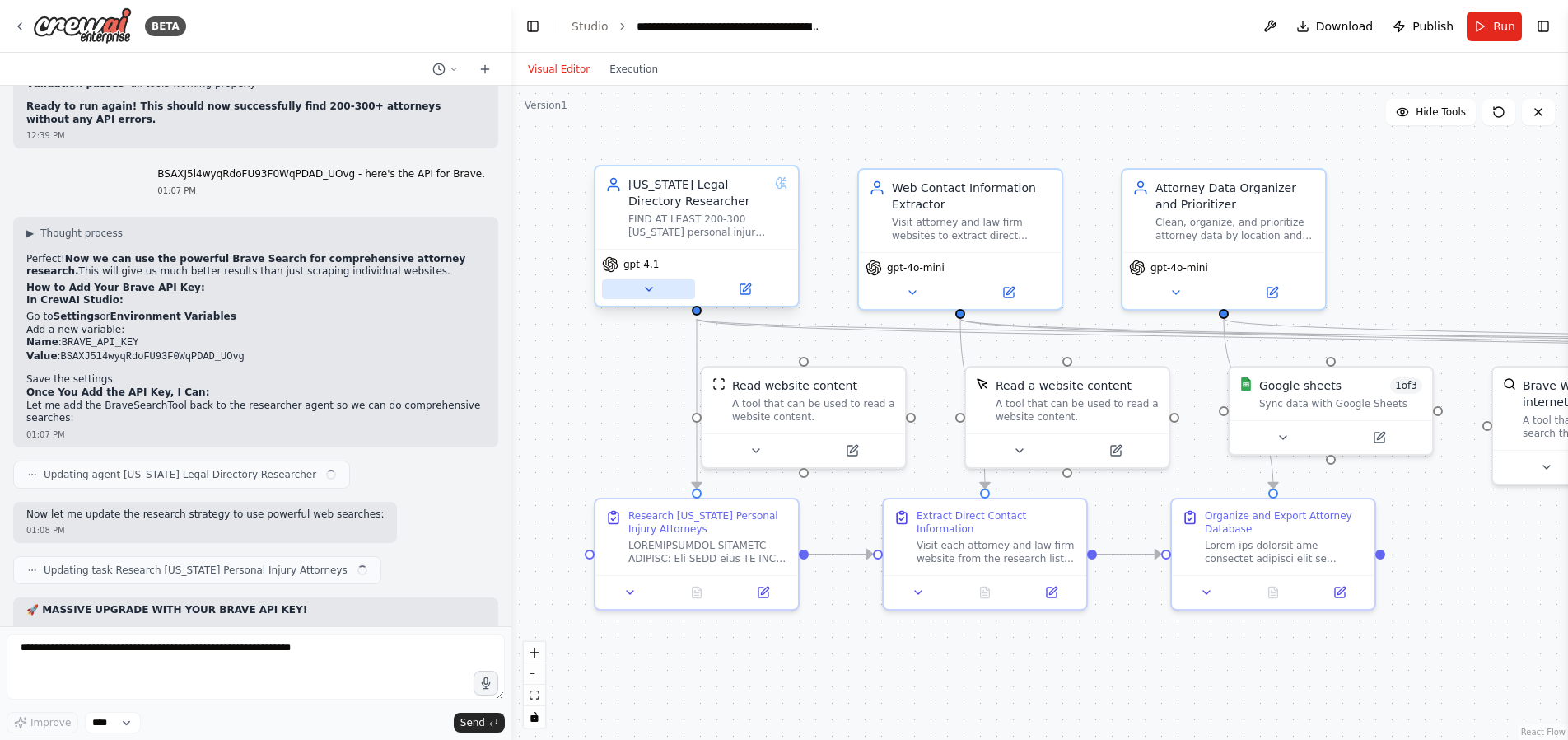
scroll to position [14541, 0]
click at [1503, 34] on button "Run" at bounding box center [1495, 26] width 55 height 29
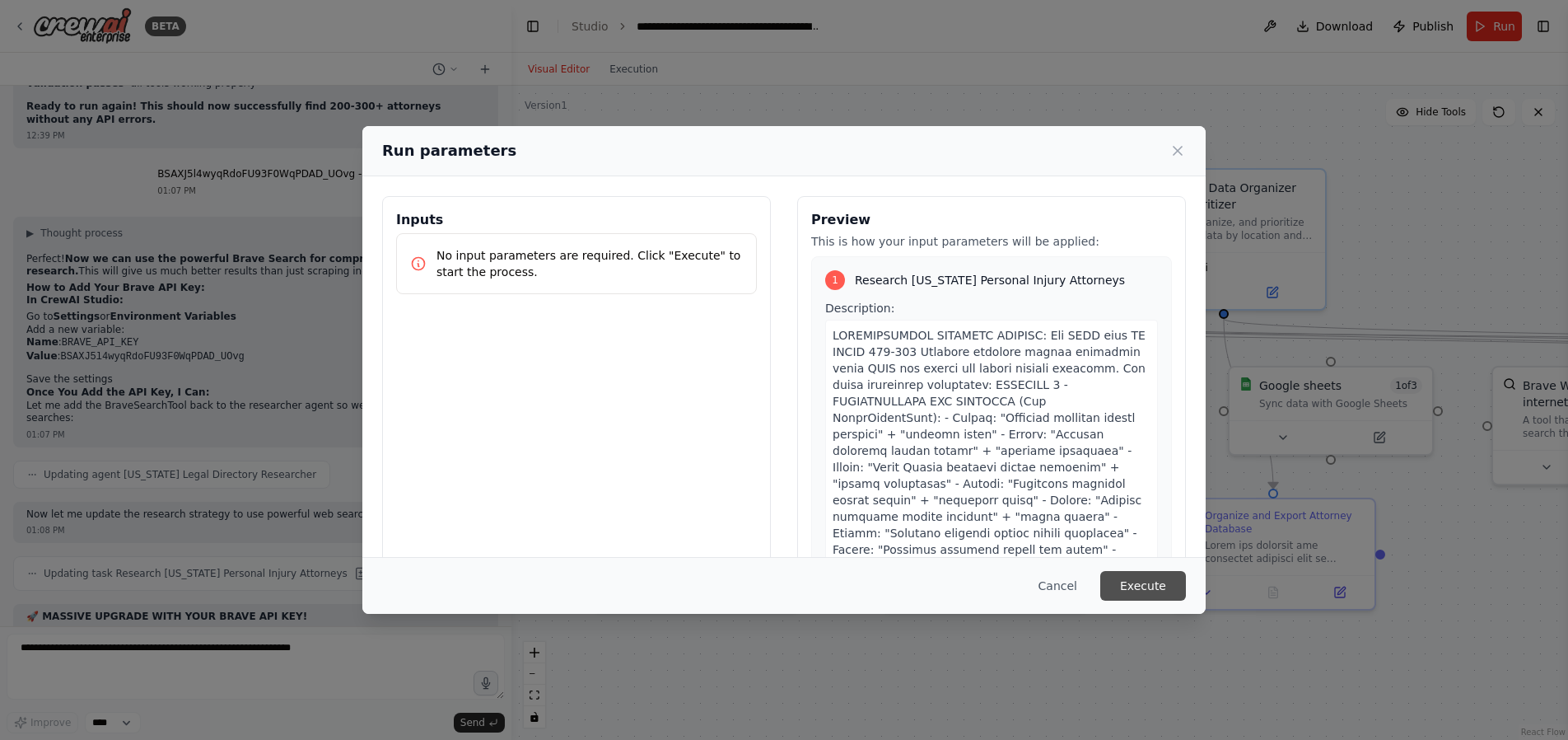
click at [1146, 581] on button "Execute" at bounding box center [1143, 585] width 85 height 29
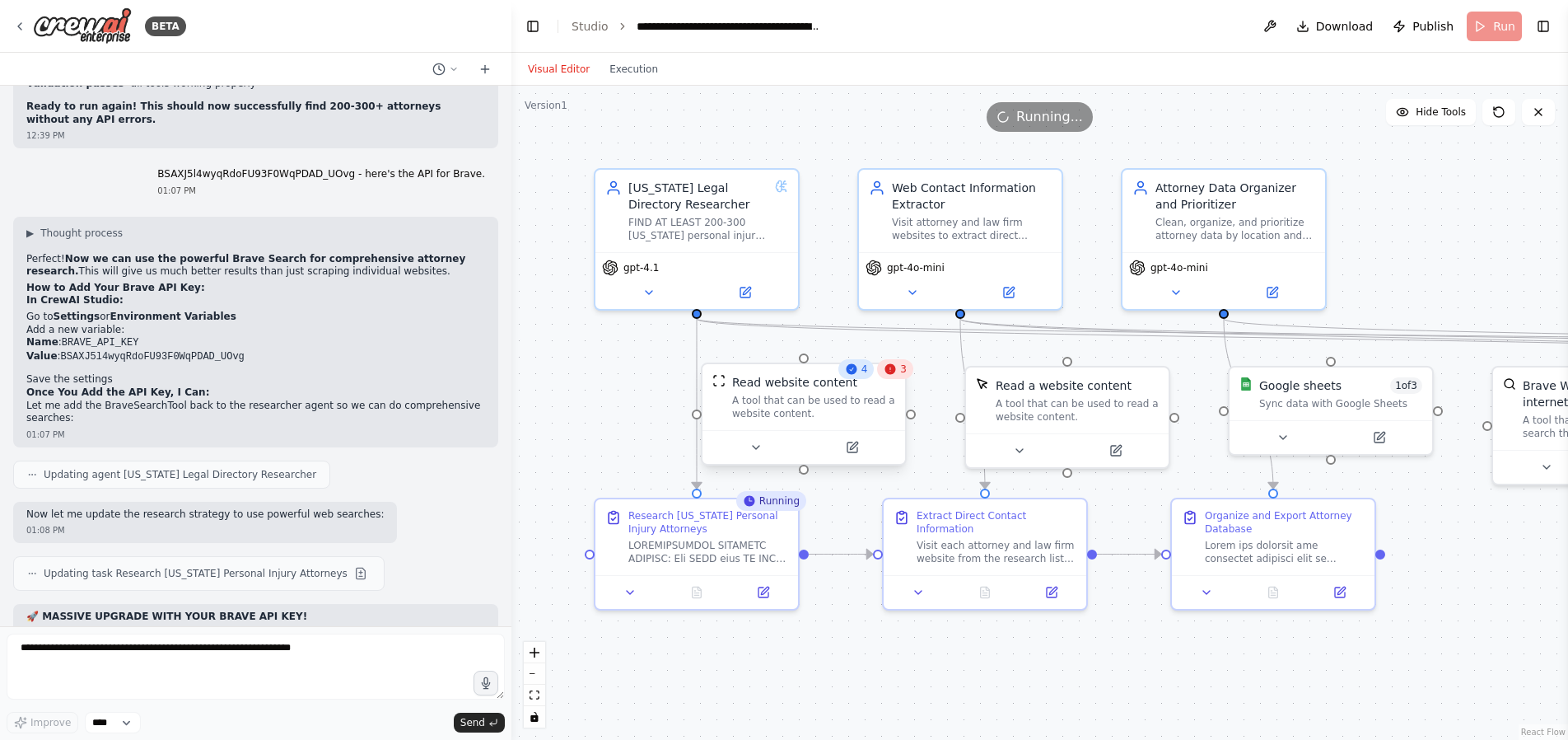
click at [854, 408] on div "A tool that can be used to read a website content." at bounding box center [814, 408] width 163 height 27
click at [755, 410] on div "A tool that can be used to read a website content." at bounding box center [814, 408] width 163 height 27
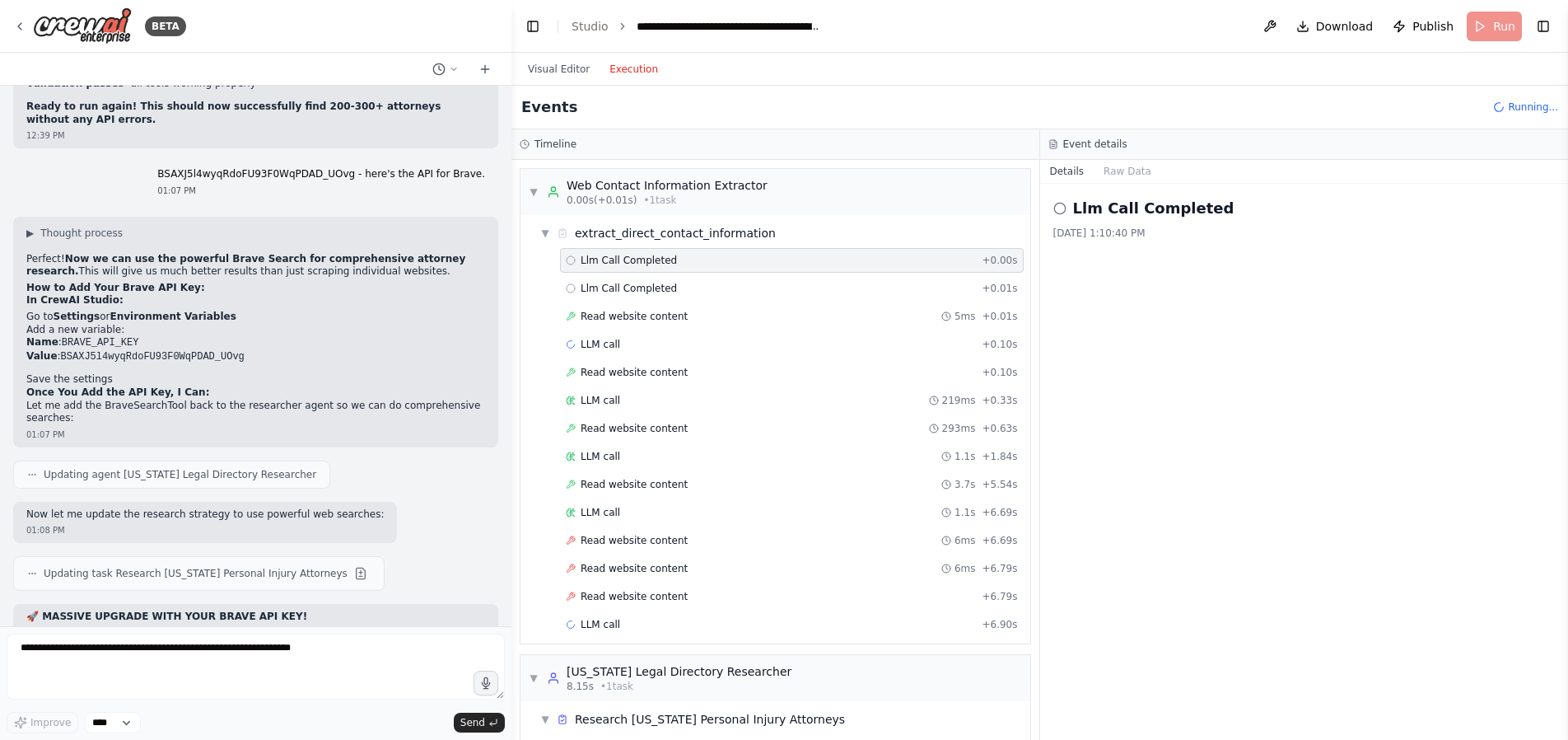
click at [614, 69] on button "Execution" at bounding box center [633, 68] width 68 height 20
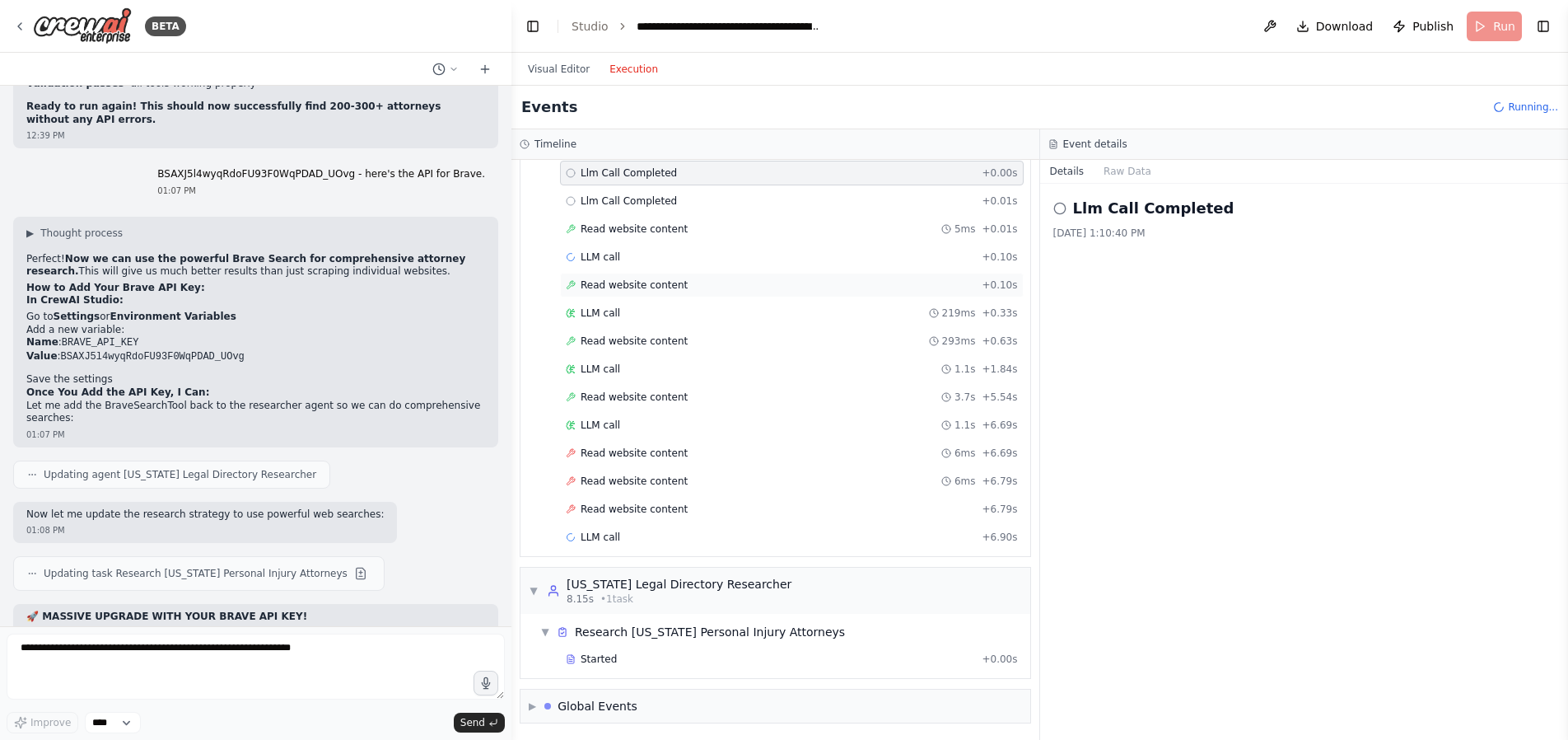
scroll to position [89, 0]
click at [652, 459] on div "Read website content 6ms + 6.69s" at bounding box center [792, 451] width 463 height 25
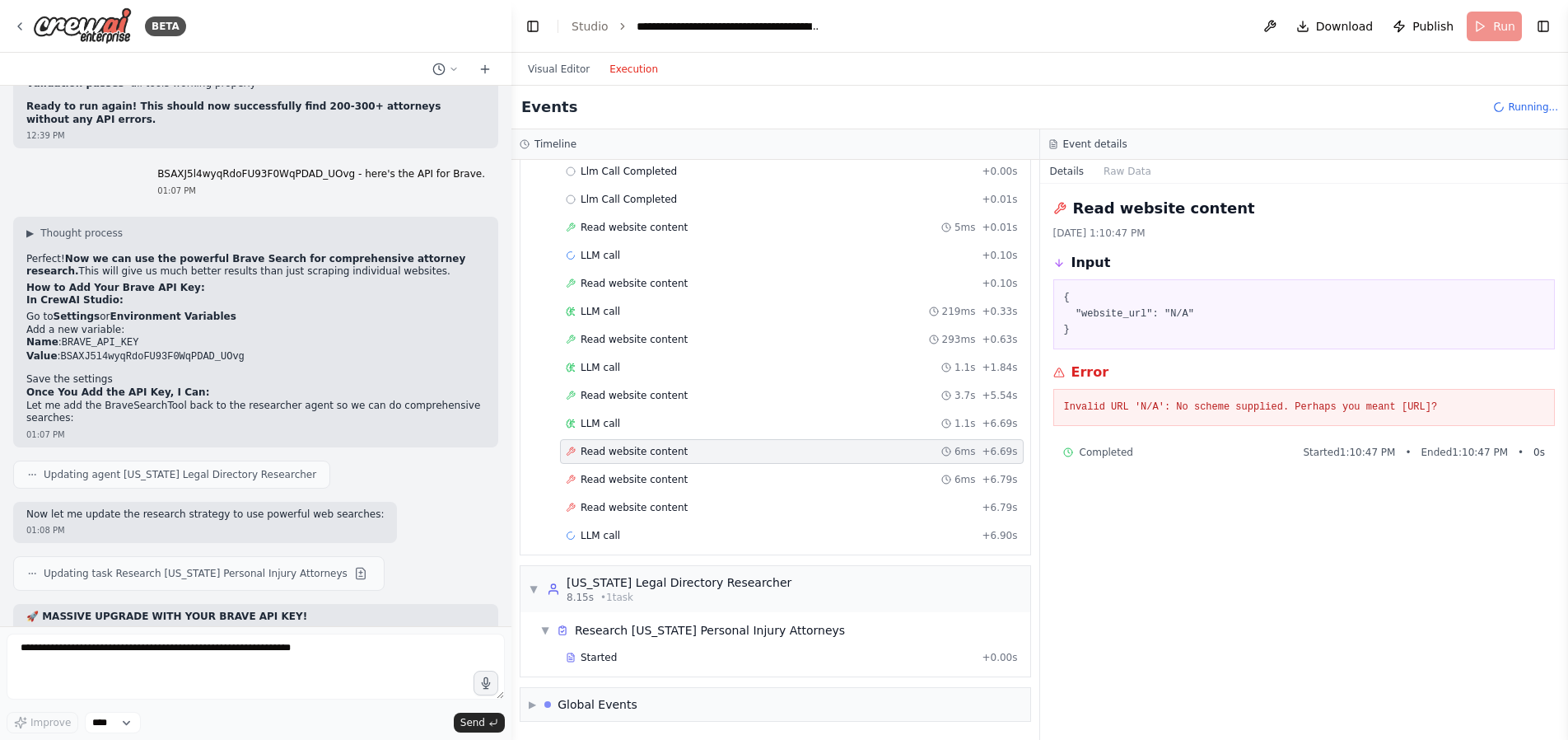
click at [1190, 401] on pre "Invalid URL 'N/A': No scheme supplied. Perhaps you meant https://N/A?" at bounding box center [1305, 408] width 482 height 16
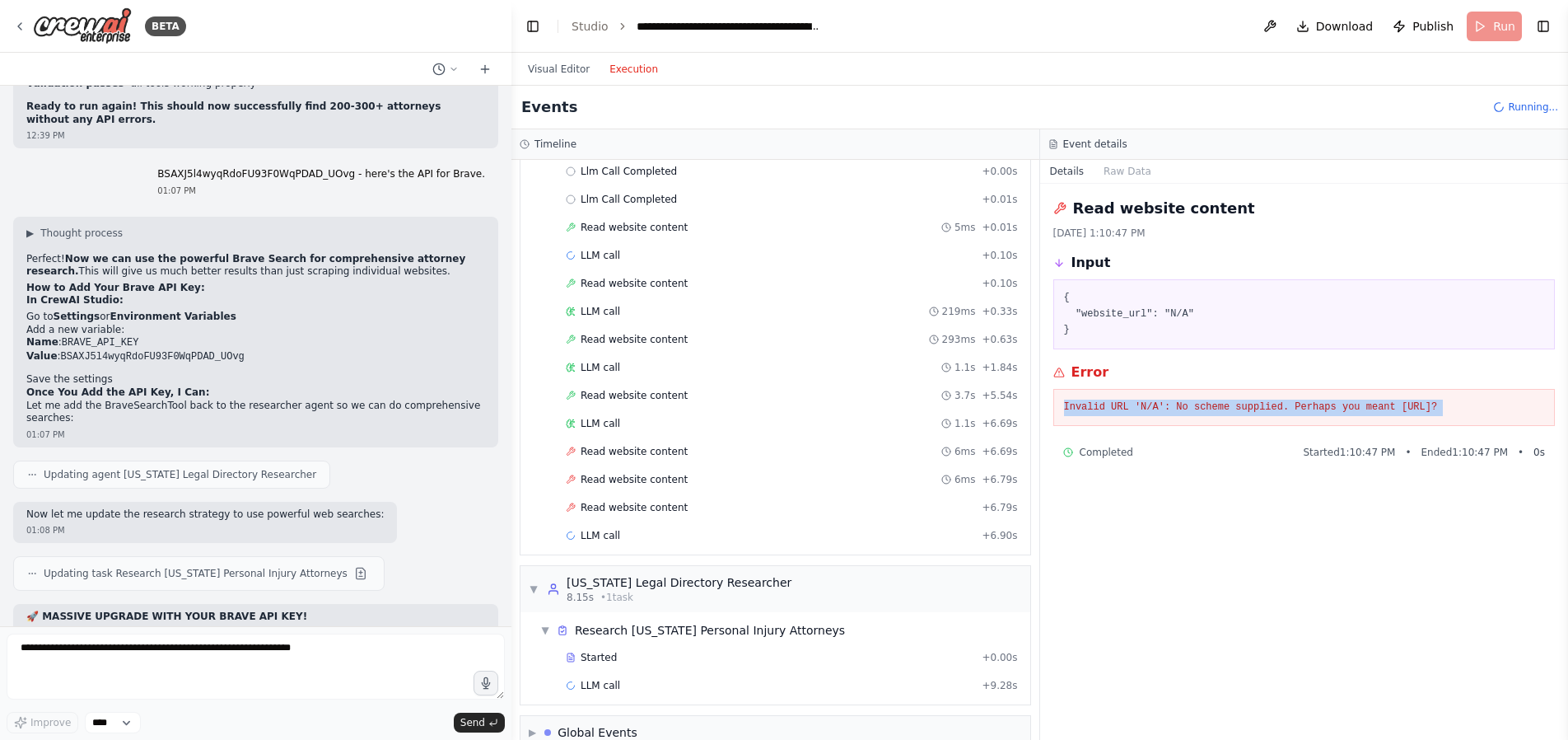
copy div "Invalid URL 'N/A': No scheme supplied. Perhaps you meant https://N/A?"
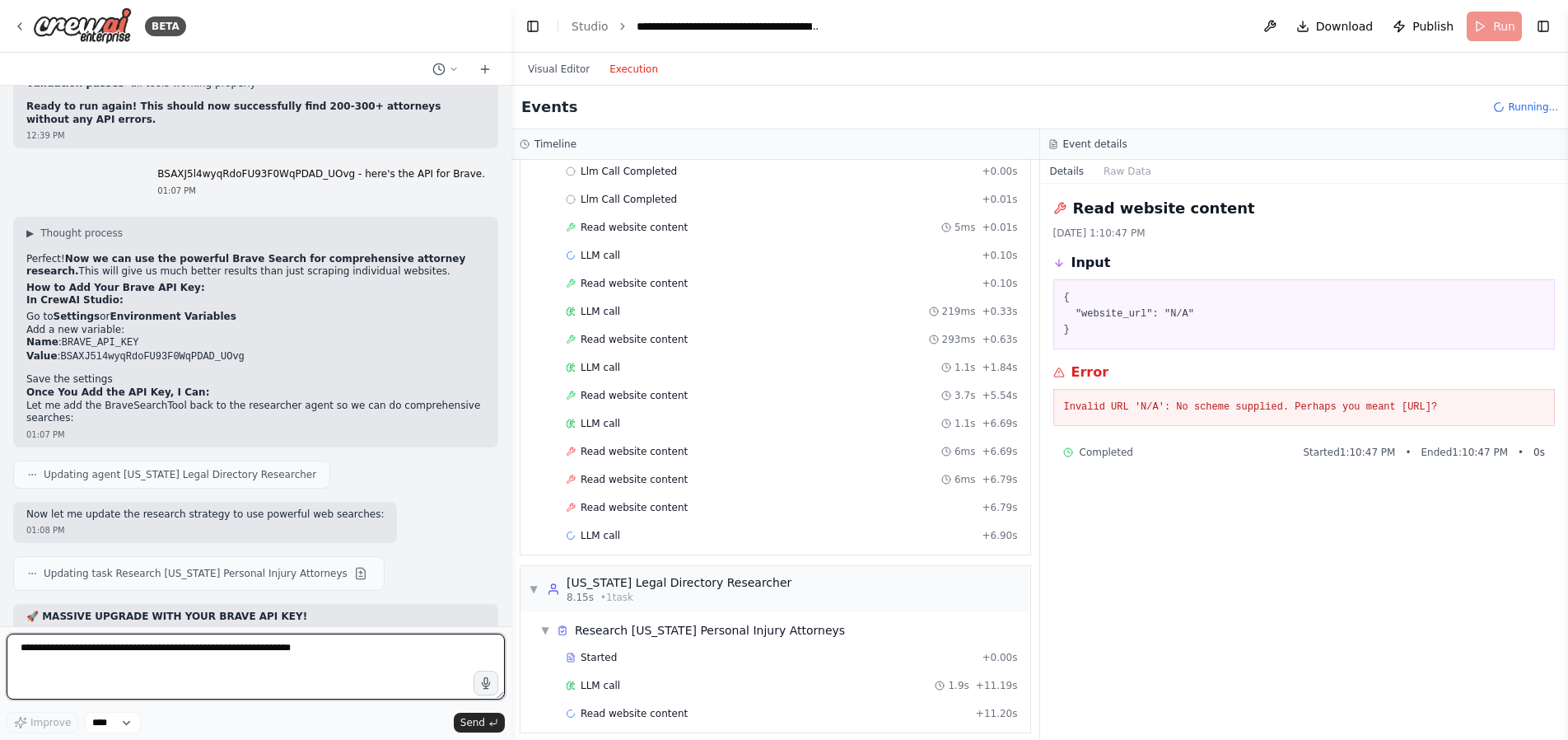
click at [102, 666] on textarea at bounding box center [255, 666] width 499 height 66
paste textarea "**********"
type textarea "**********"
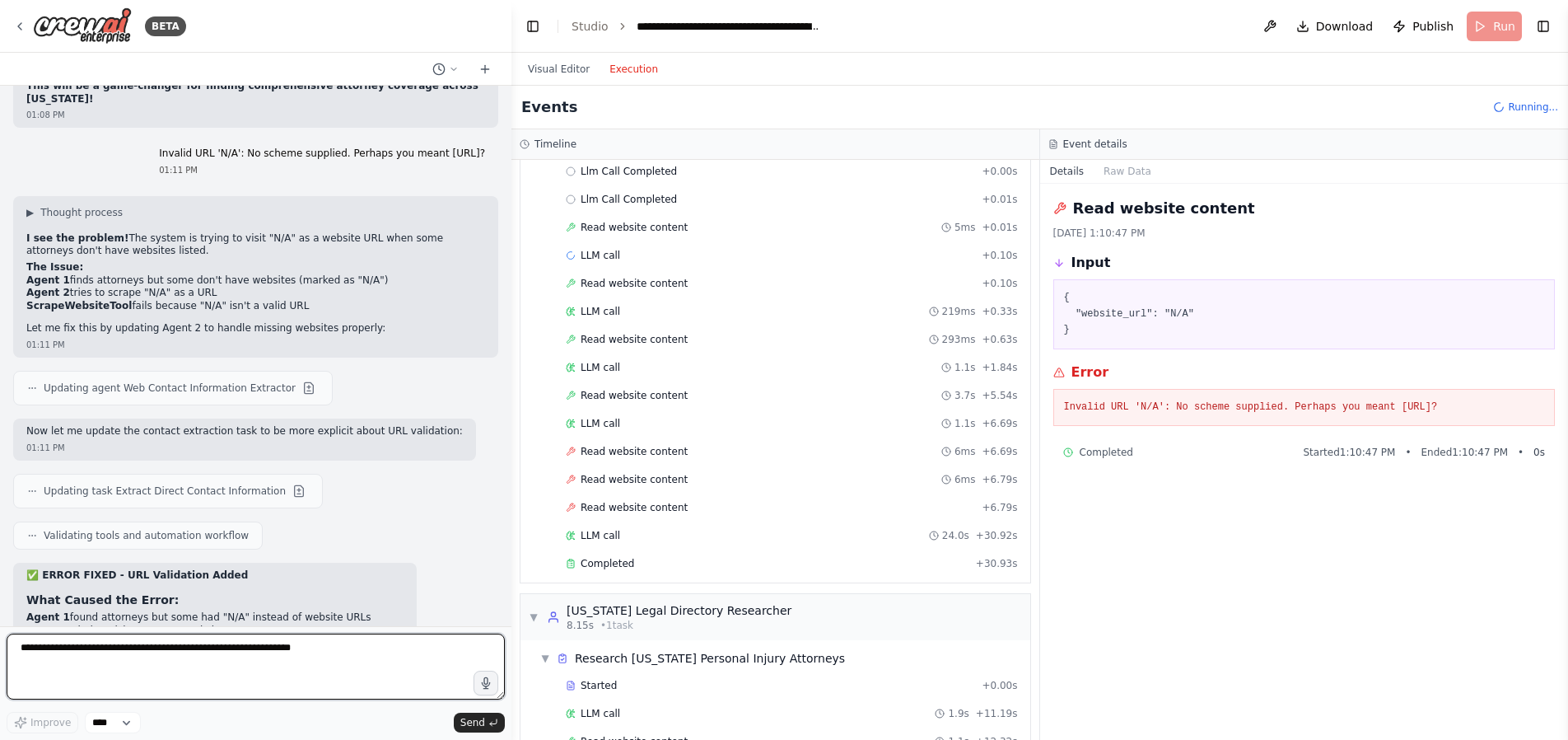
scroll to position [15408, 0]
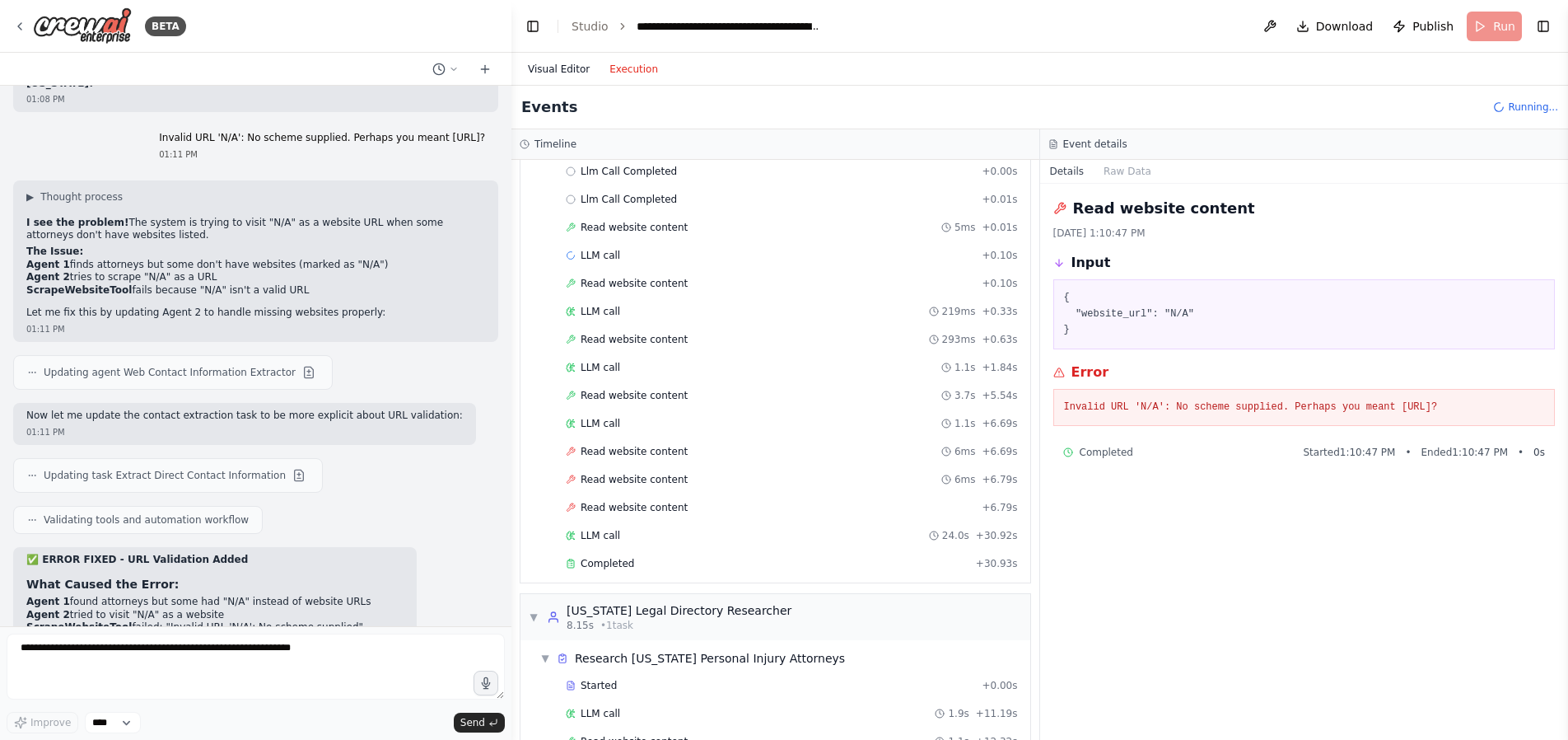
click at [572, 68] on button "Visual Editor" at bounding box center [559, 68] width 82 height 20
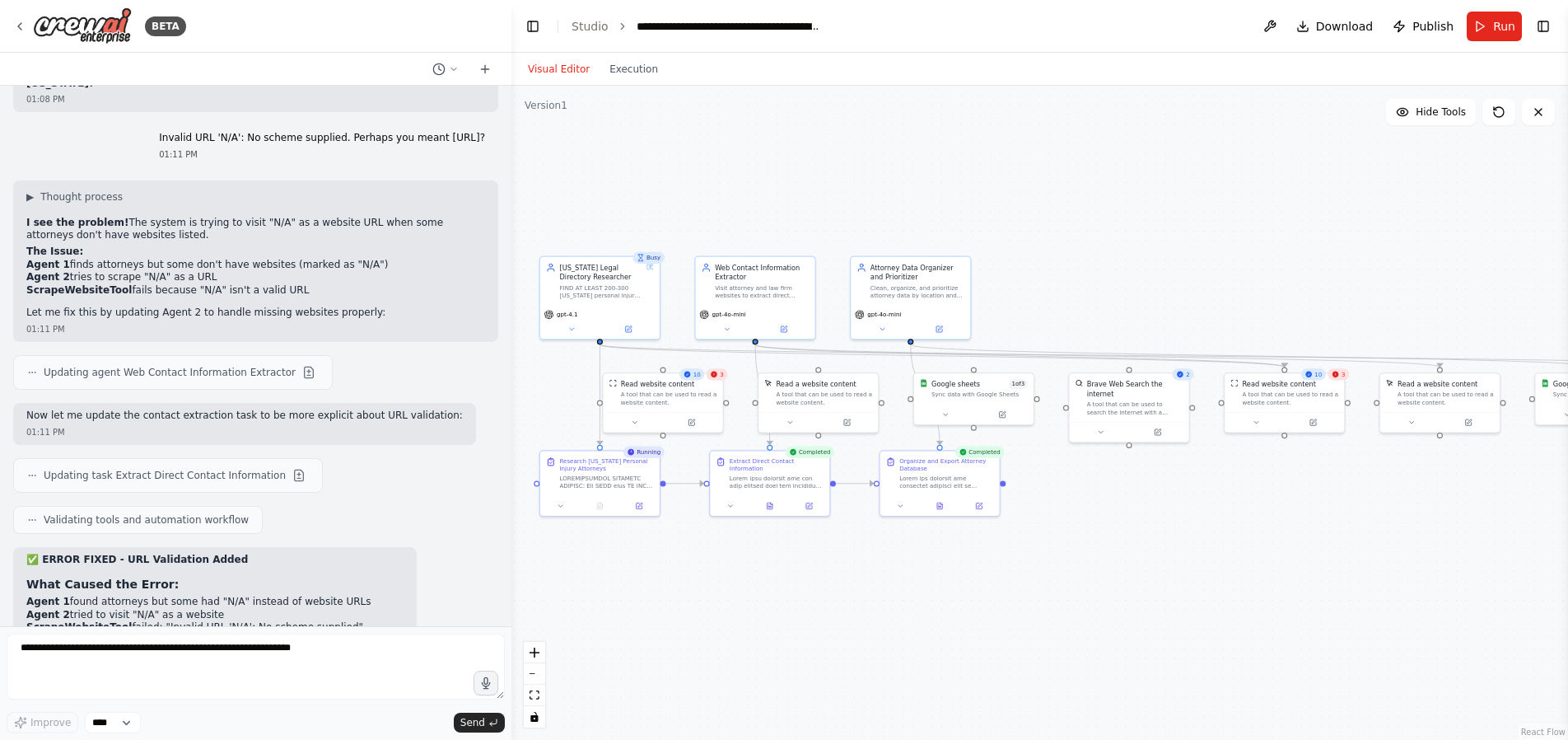
drag, startPoint x: 1392, startPoint y: 614, endPoint x: 1164, endPoint y: 556, distance: 235.3
click at [1164, 556] on div ".deletable-edge-delete-btn { width: 20px; height: 20px; border: 0px solid #ffff…" at bounding box center [1040, 412] width 1057 height 655
click at [1496, 28] on span "Run" at bounding box center [1504, 26] width 22 height 16
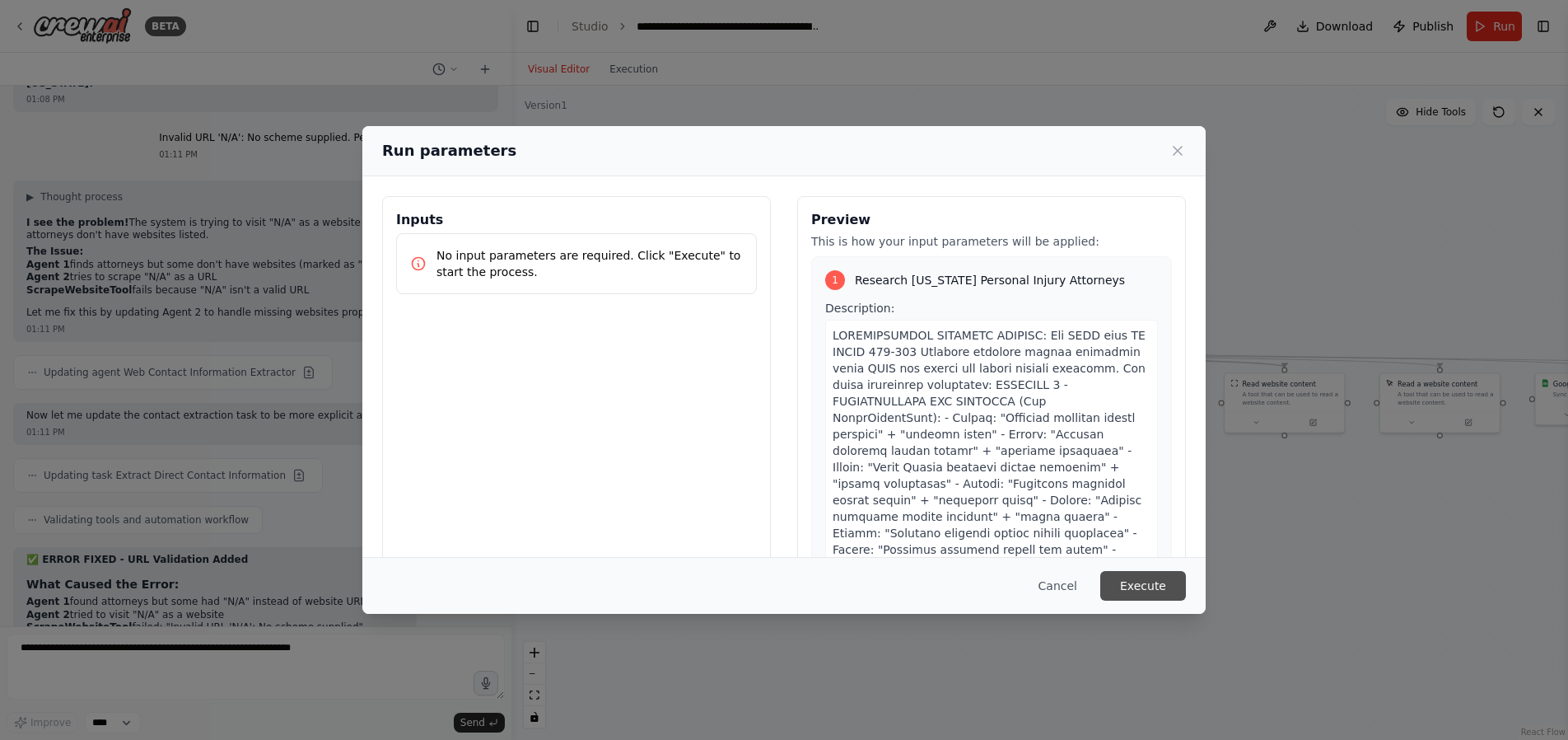
click at [1159, 575] on button "Execute" at bounding box center [1143, 585] width 85 height 29
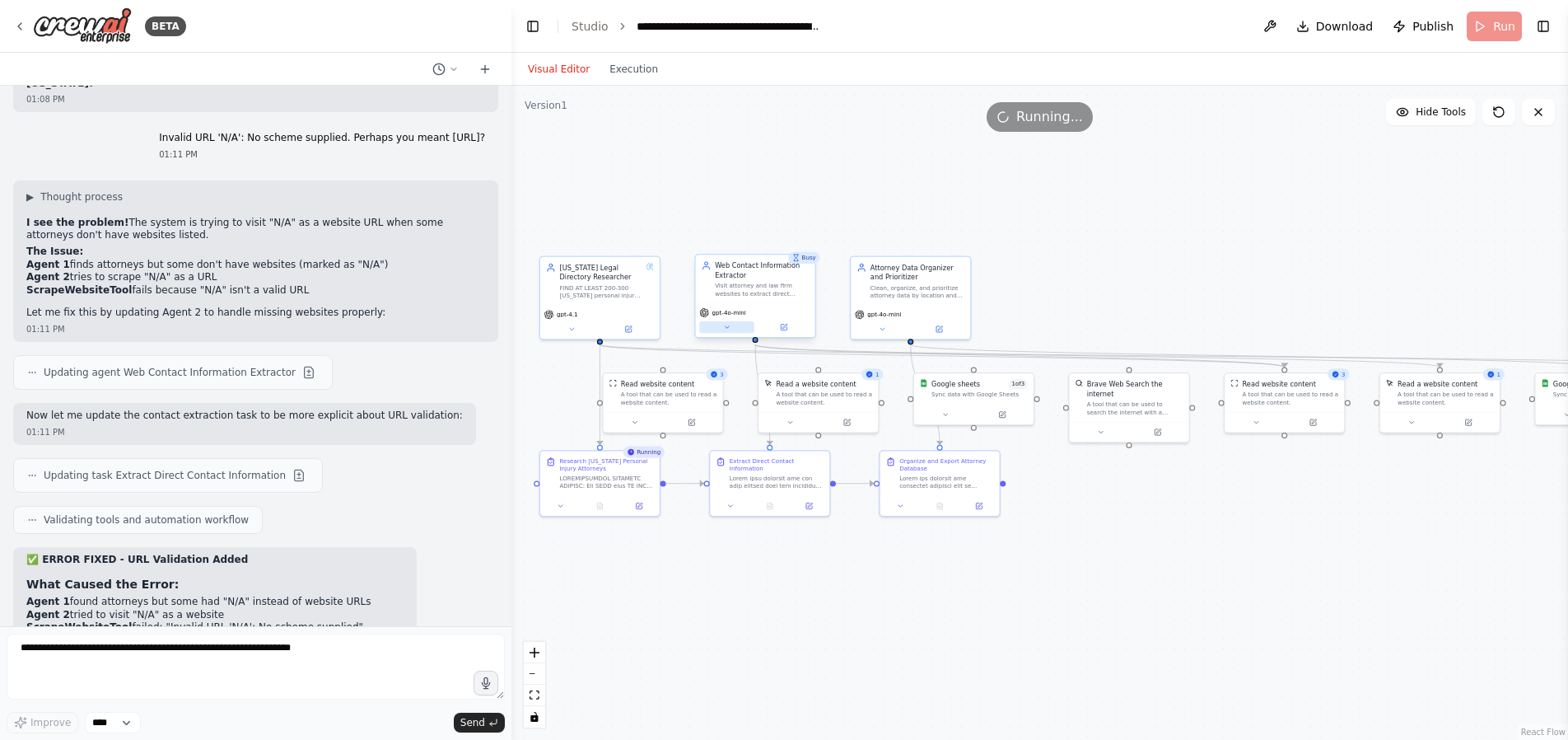
click at [736, 322] on button at bounding box center [727, 327] width 55 height 11
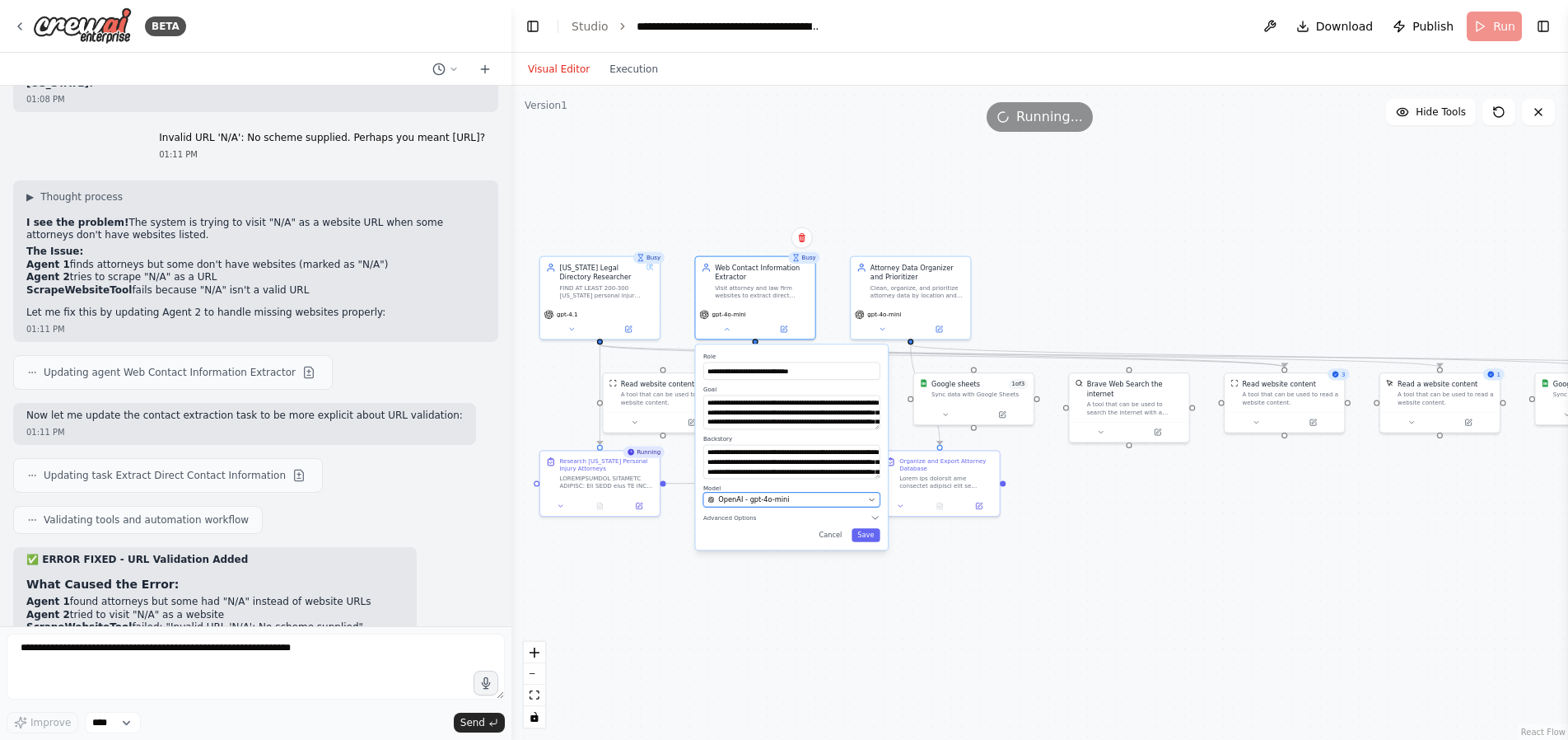
click at [780, 503] on span "OpenAI - gpt-4o-mini" at bounding box center [753, 500] width 71 height 9
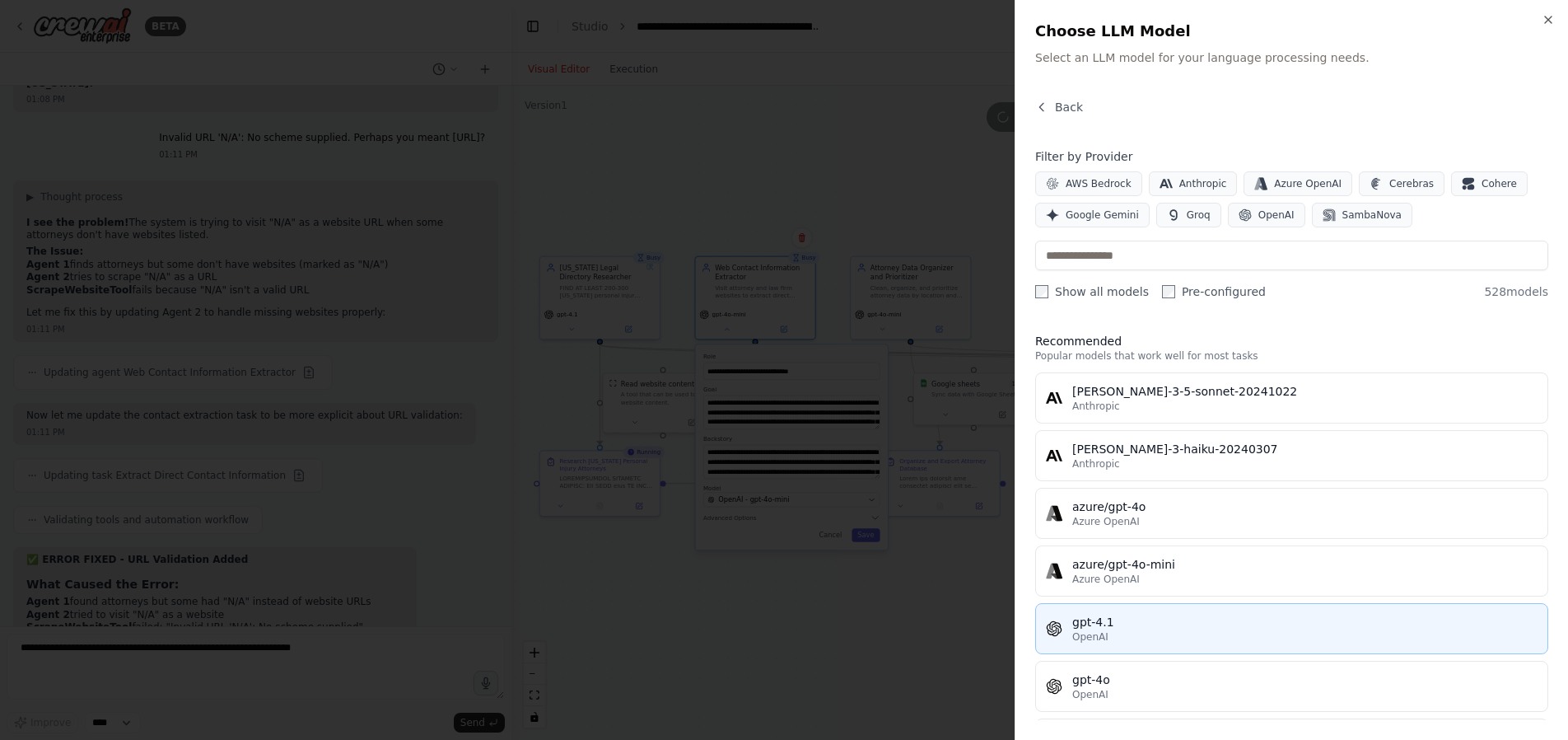
click at [1183, 624] on div "gpt-4.1" at bounding box center [1305, 621] width 465 height 16
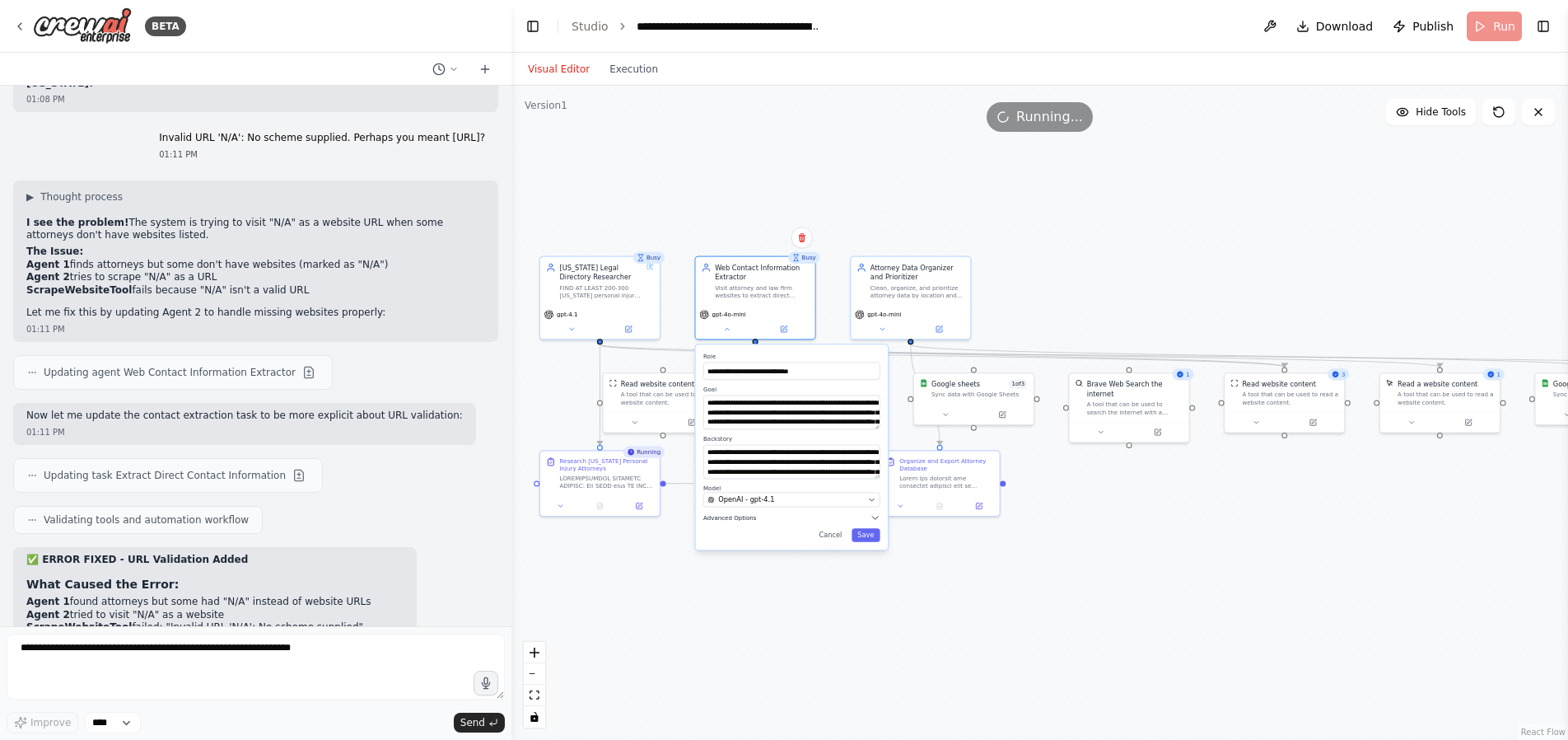
click at [744, 517] on span "Advanced Options" at bounding box center [730, 518] width 53 height 8
click at [871, 539] on button "button" at bounding box center [871, 538] width 17 height 9
click at [873, 633] on button "Save" at bounding box center [865, 634] width 28 height 14
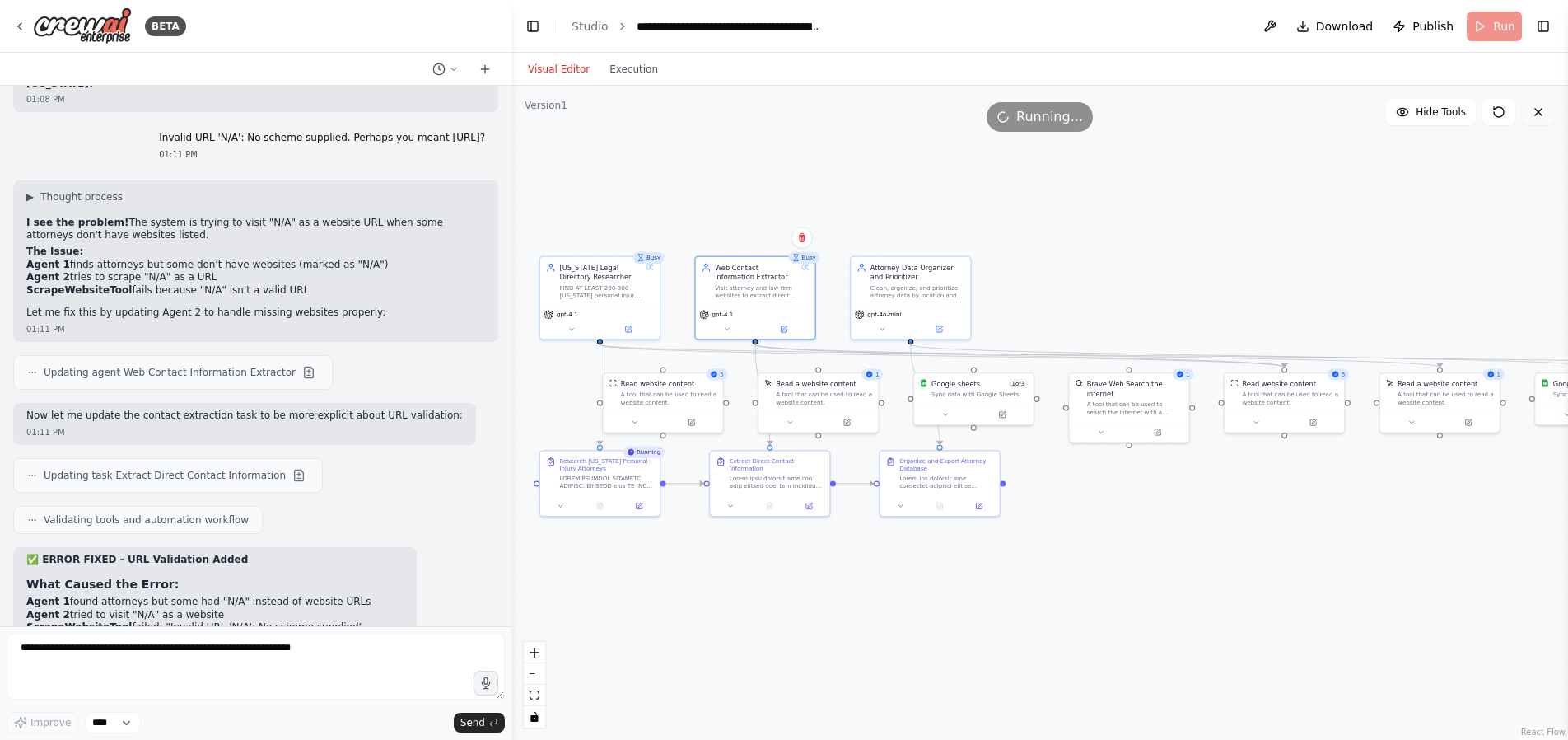
click at [1543, 115] on icon at bounding box center [1539, 112] width 13 height 13
click at [1501, 107] on icon at bounding box center [1499, 112] width 9 height 9
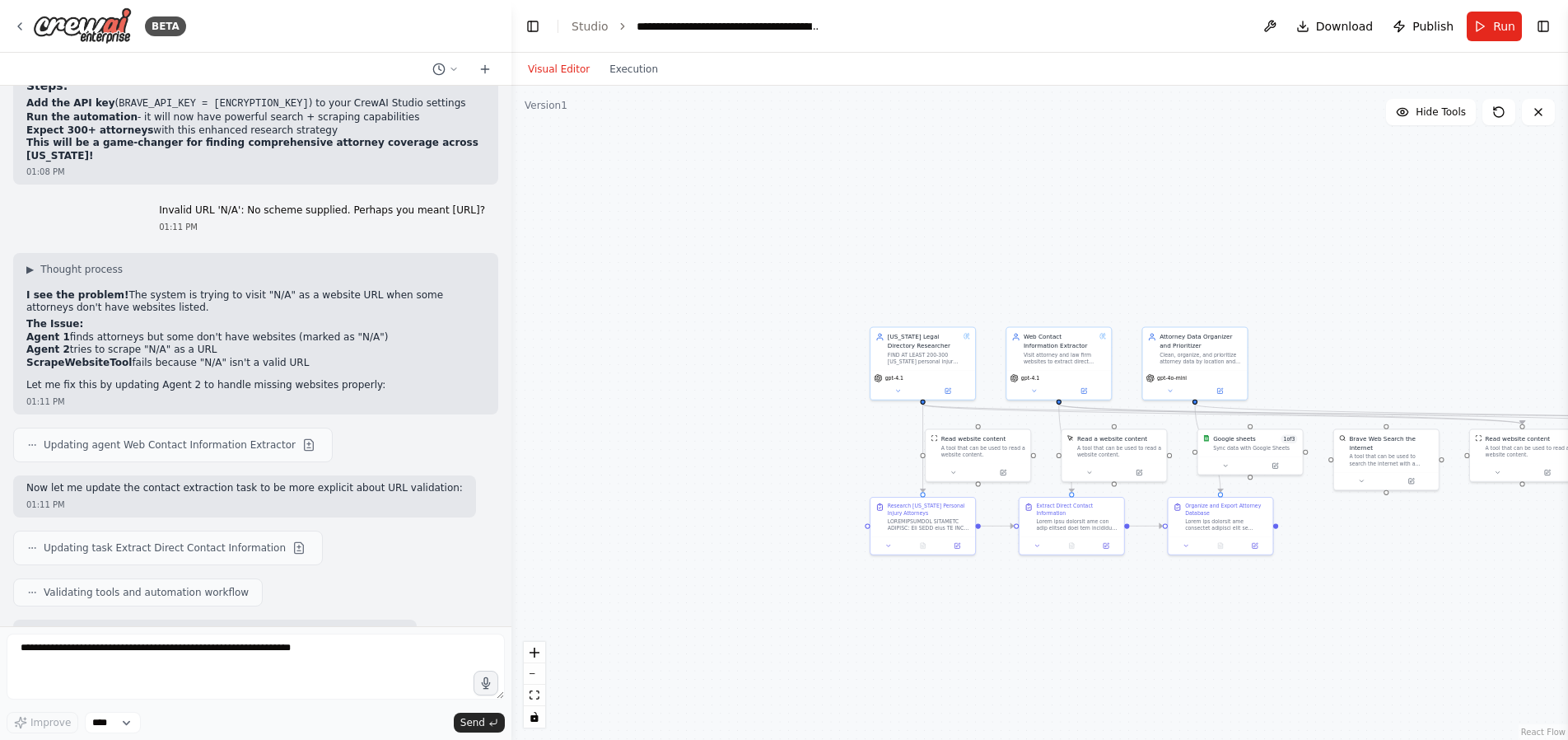
scroll to position [15401, 0]
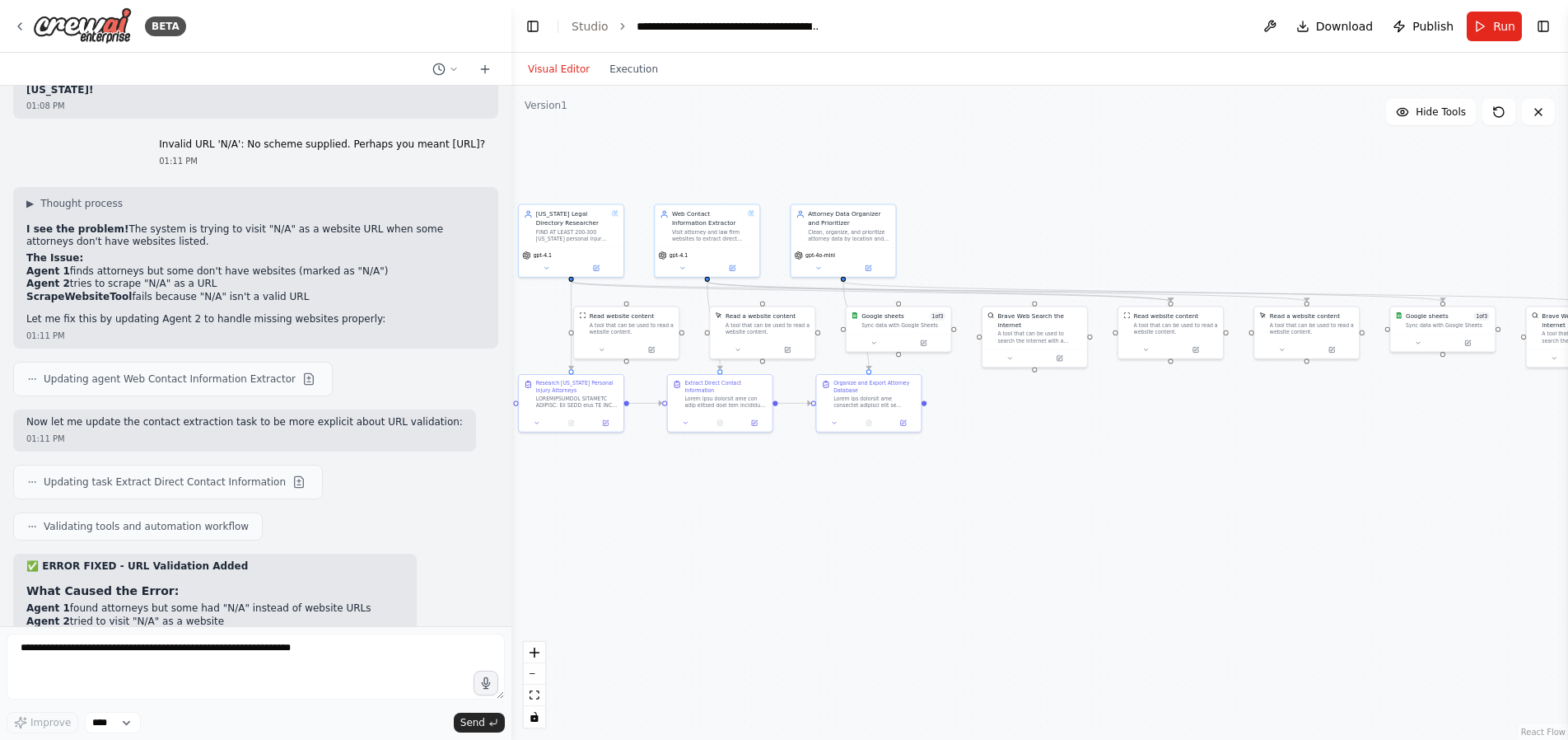
drag, startPoint x: 1360, startPoint y: 578, endPoint x: 1009, endPoint y: 455, distance: 371.9
click at [1009, 455] on div ".deletable-edge-delete-btn { width: 20px; height: 20px; border: 0px solid #ffff…" at bounding box center [1040, 412] width 1057 height 655
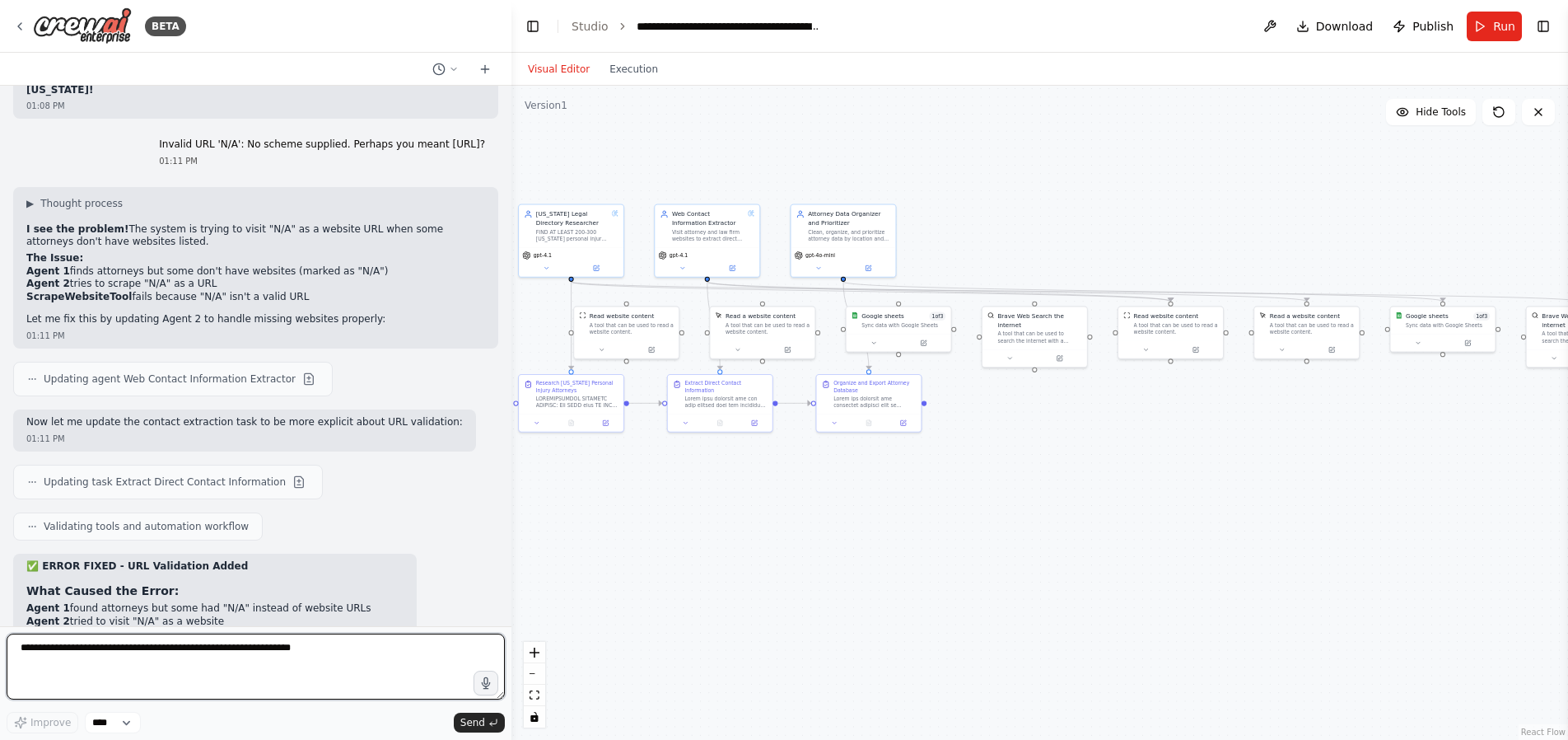
click at [167, 665] on textarea at bounding box center [255, 666] width 499 height 66
paste textarea "**********"
type textarea "**********"
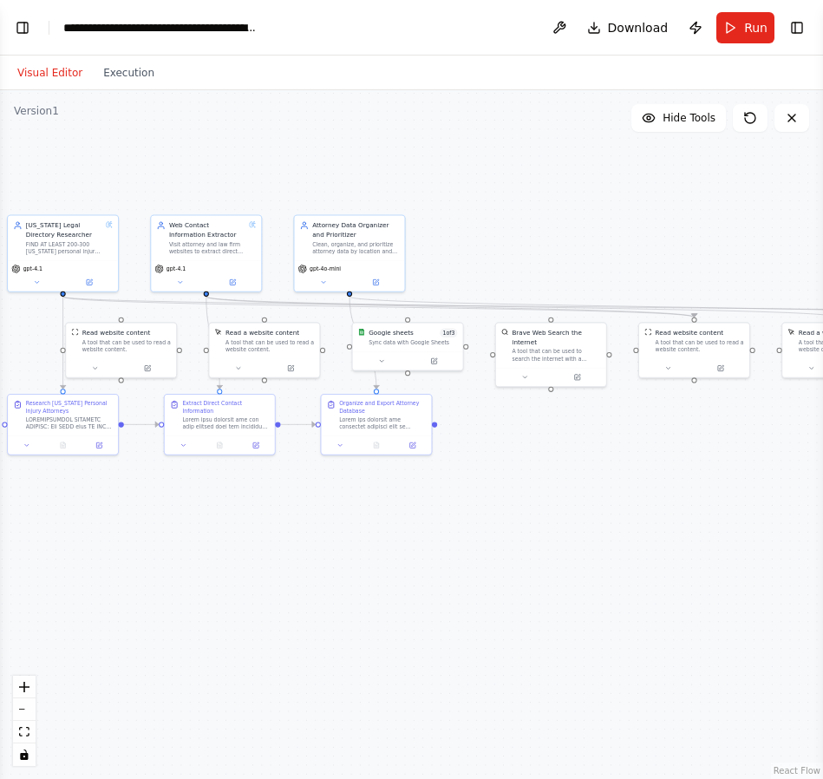
scroll to position [18945, 0]
click at [394, 337] on div "Sync data with Google Sheets" at bounding box center [413, 340] width 88 height 7
click at [134, 75] on button "Execution" at bounding box center [129, 72] width 72 height 21
